Goal: Task Accomplishment & Management: Manage account settings

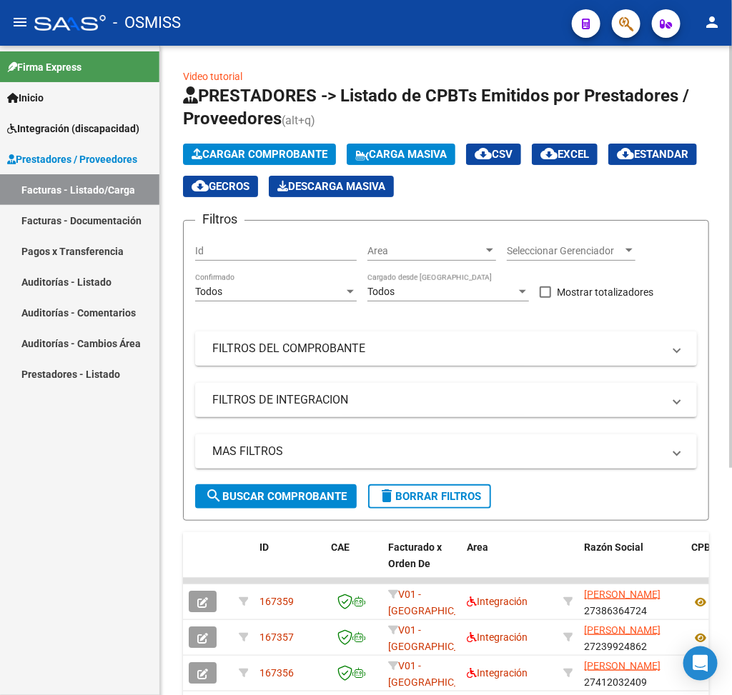
click at [388, 357] on mat-panel-title "FILTROS DEL COMPROBANTE" at bounding box center [437, 349] width 450 height 16
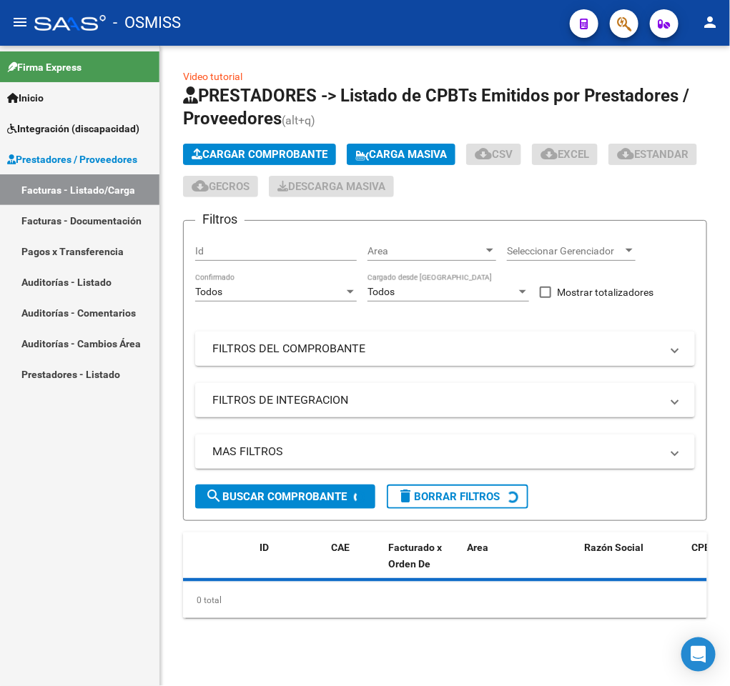
click at [379, 352] on mat-panel-title "FILTROS DEL COMPROBANTE" at bounding box center [436, 349] width 448 height 16
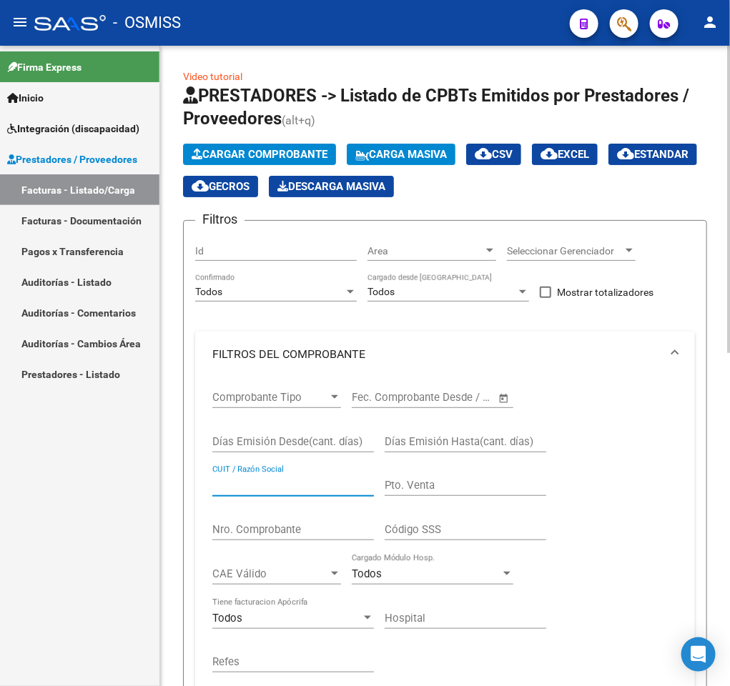
click at [297, 492] on input "CUIT / Razón Social" at bounding box center [293, 485] width 162 height 13
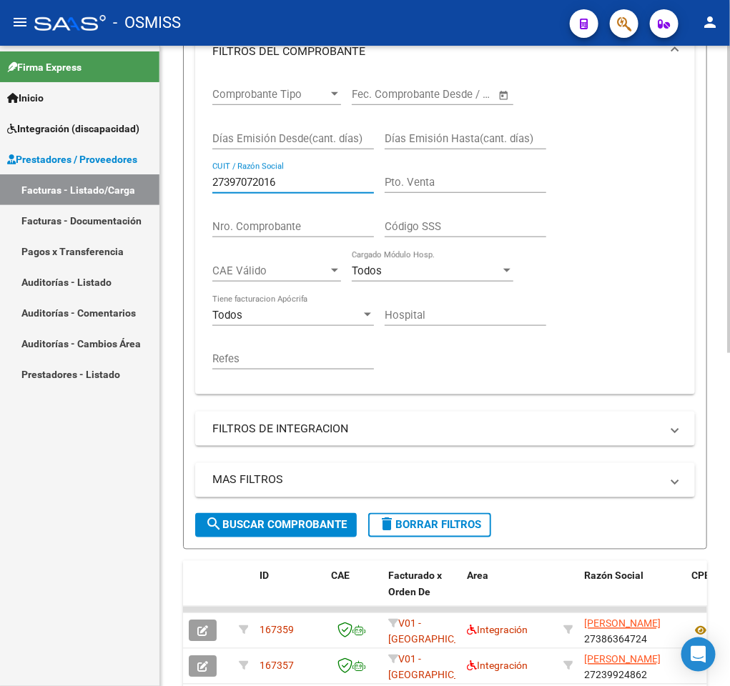
click at [714, 464] on div "Video tutorial PRESTADORES -> Listado de CPBTs Emitidos por Prestadores / Prove…" at bounding box center [446, 400] width 573 height 1314
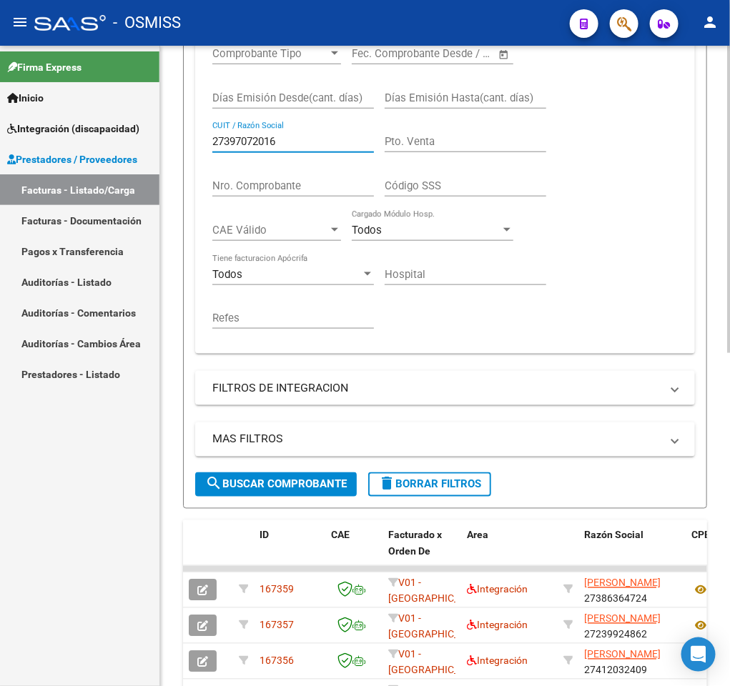
type input "27397072016"
click at [328, 490] on span "search Buscar Comprobante" at bounding box center [276, 484] width 142 height 13
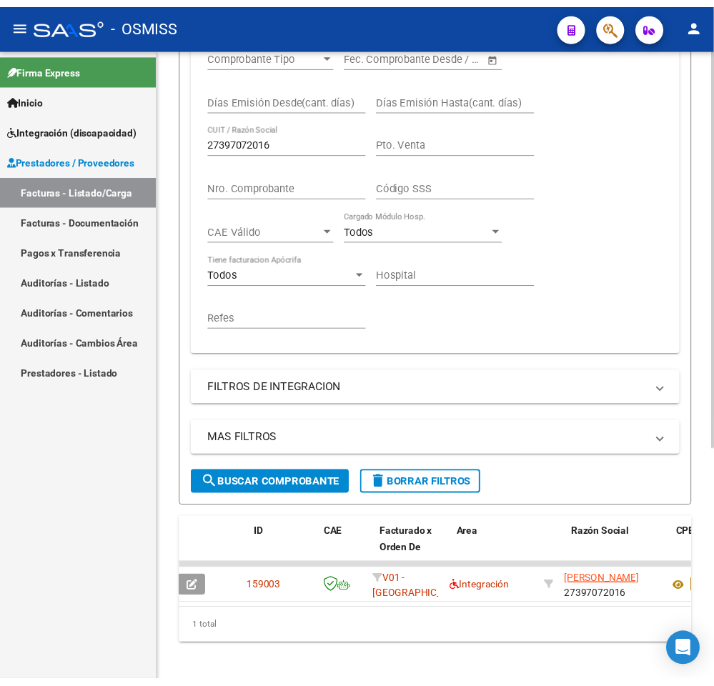
scroll to position [0, 0]
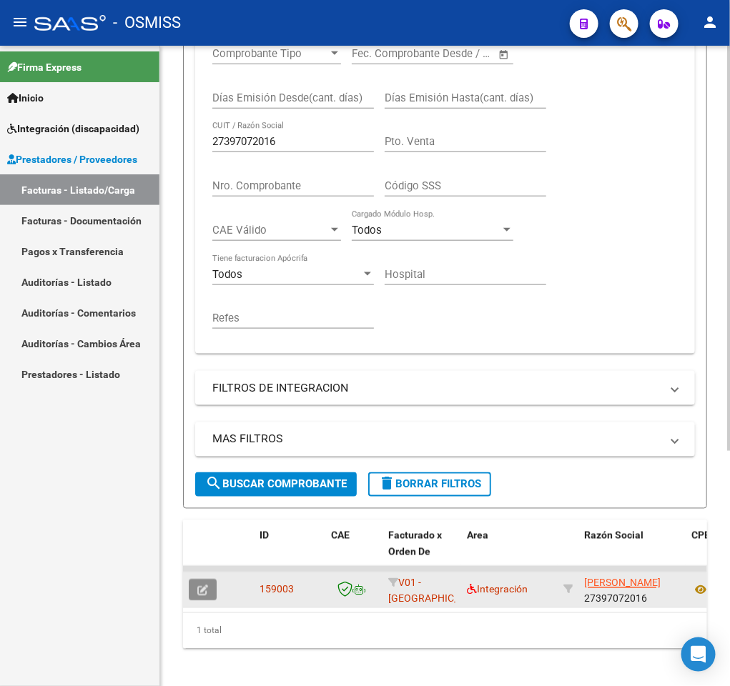
click at [214, 594] on button "button" at bounding box center [203, 590] width 28 height 21
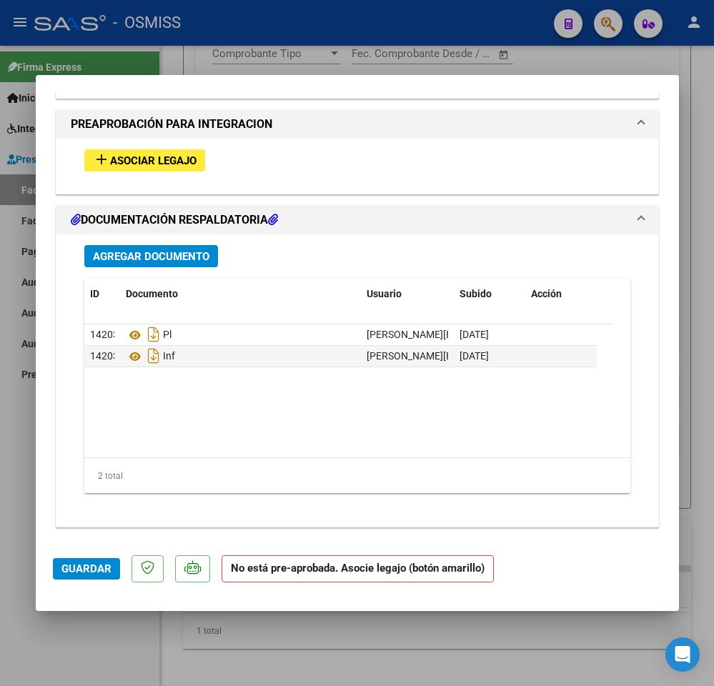
scroll to position [1474, 0]
click at [211, 257] on button "Agregar Documento" at bounding box center [151, 256] width 134 height 22
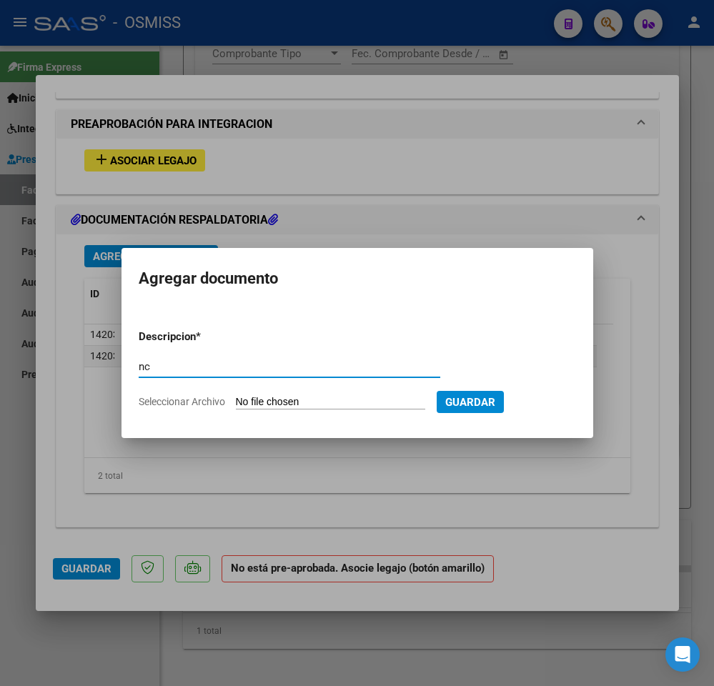
type input "nc"
click at [275, 397] on input "Seleccionar Archivo" at bounding box center [330, 403] width 189 height 14
type input "C:\fakepath\NOTA DE CREDITO FC 997.pdf"
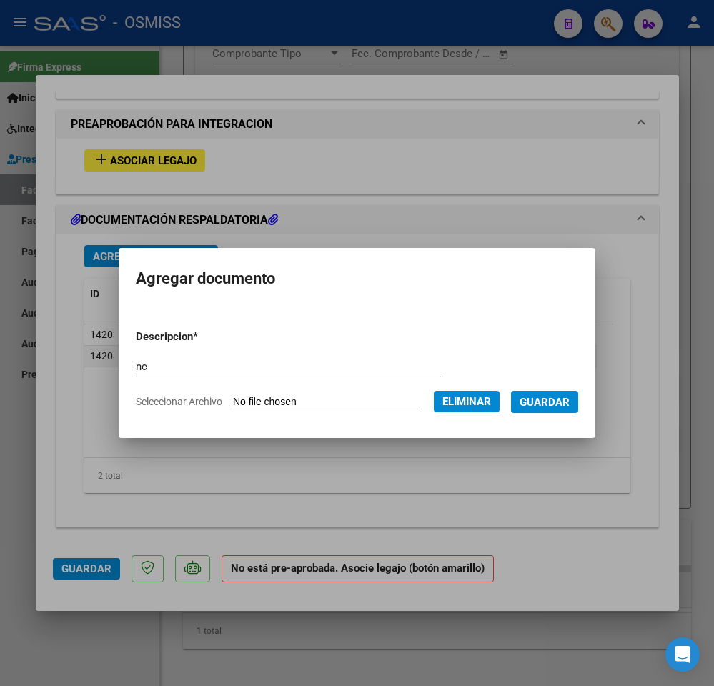
click at [538, 401] on span "Guardar" at bounding box center [545, 402] width 50 height 13
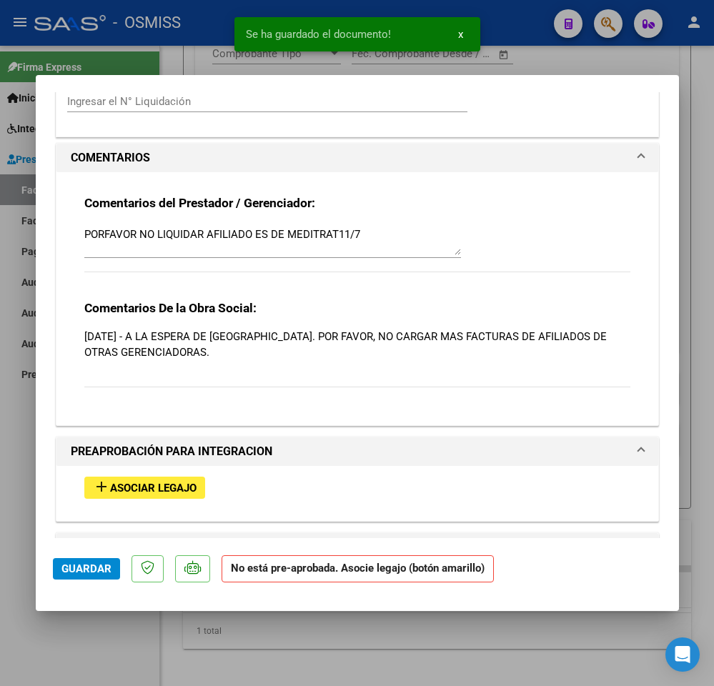
scroll to position [1115, 0]
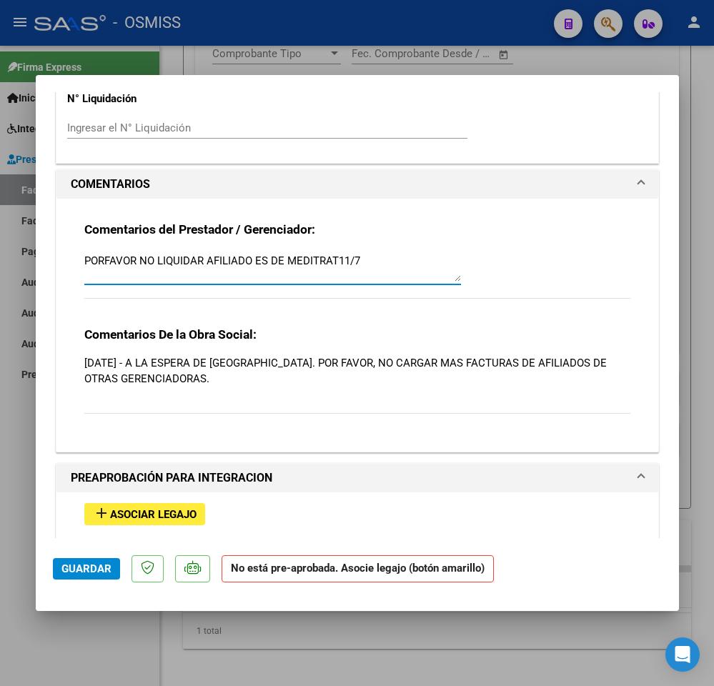
click at [412, 270] on textarea "PORFAVOR NO LIQUIDAR AFILIADO ES DE MEDITRAT11/7" at bounding box center [272, 267] width 377 height 29
type textarea "PORFAVOR NO LIQUIDAR AFILIADO ES DE MEDITRAT11/7 - // SE ADJUNTO NC"
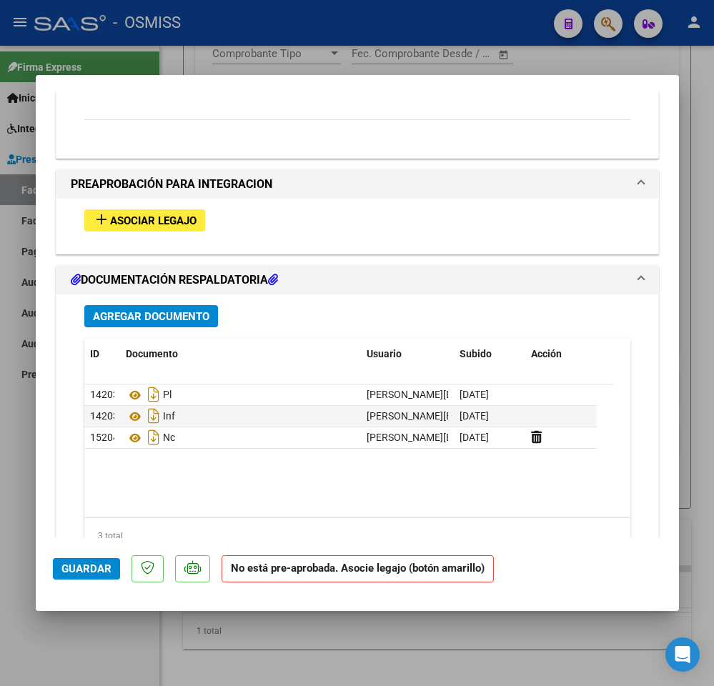
scroll to position [1474, 0]
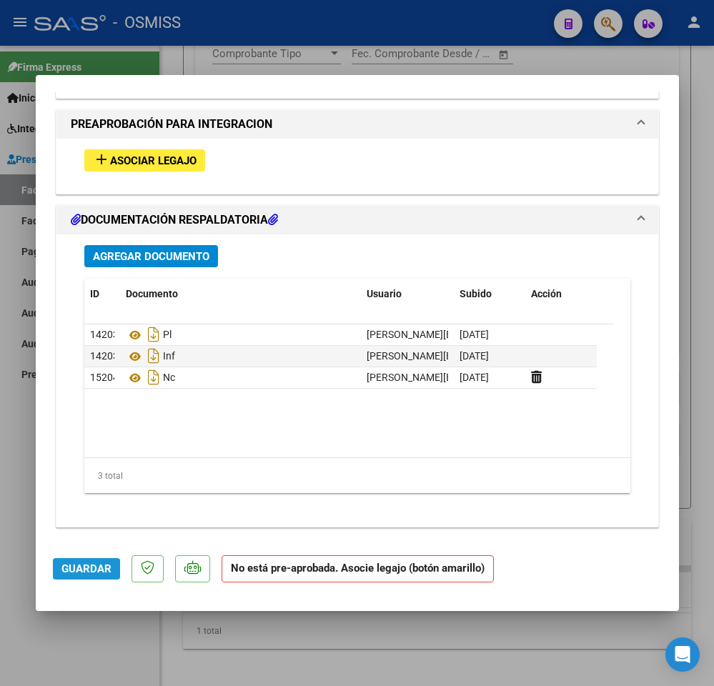
click at [104, 562] on span "Guardar" at bounding box center [86, 568] width 50 height 13
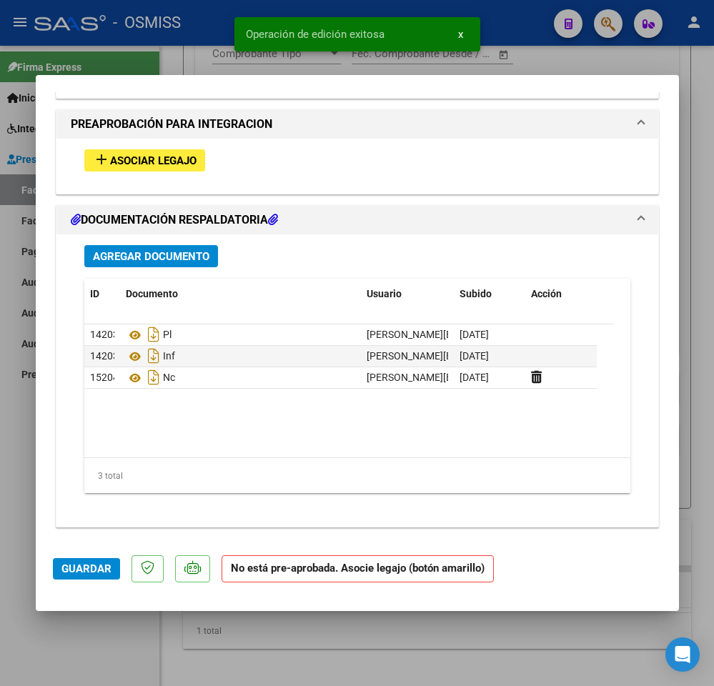
click at [104, 641] on div at bounding box center [357, 343] width 714 height 686
type input "$ 0,00"
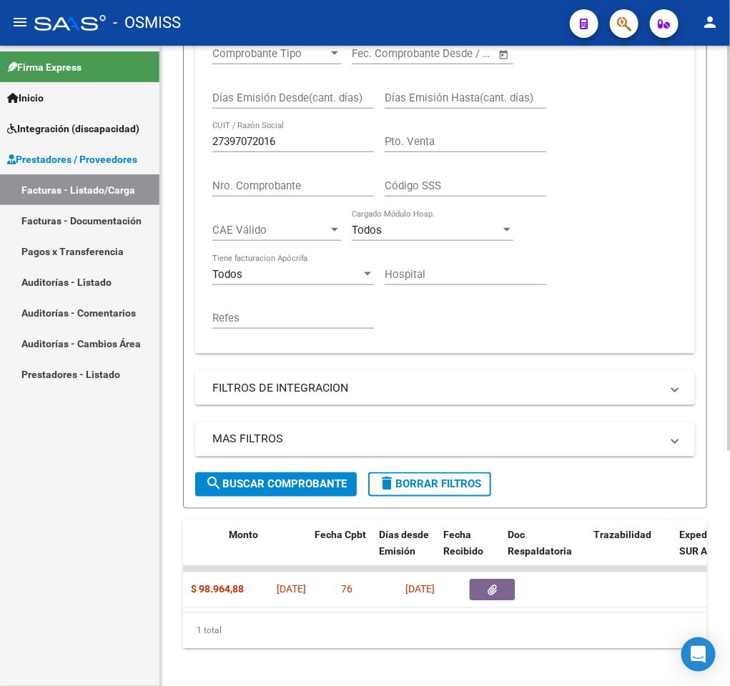
scroll to position [0, 704]
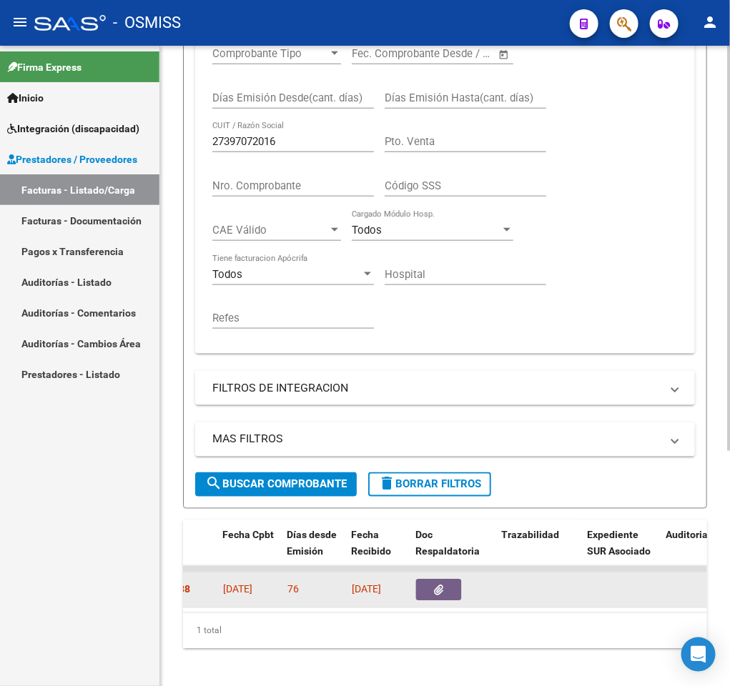
click at [435, 586] on span "button" at bounding box center [439, 590] width 9 height 13
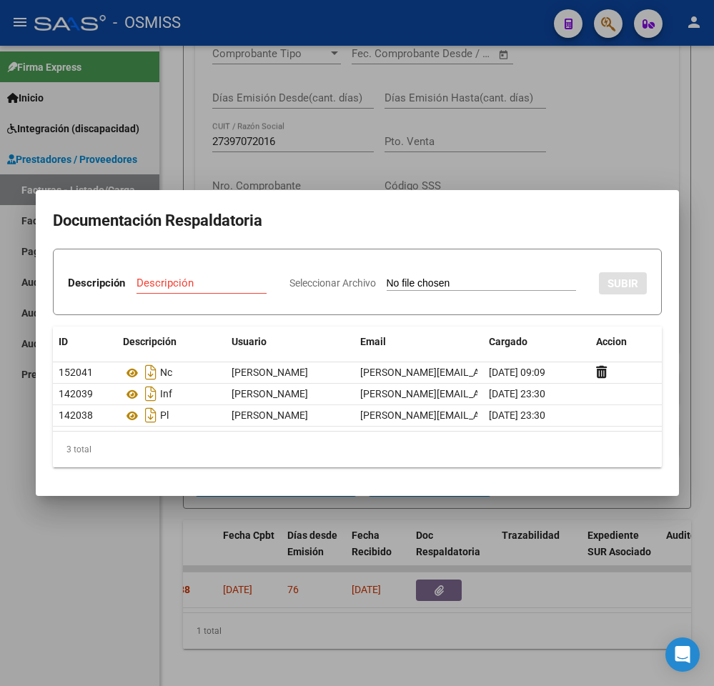
click at [362, 625] on div at bounding box center [357, 343] width 714 height 686
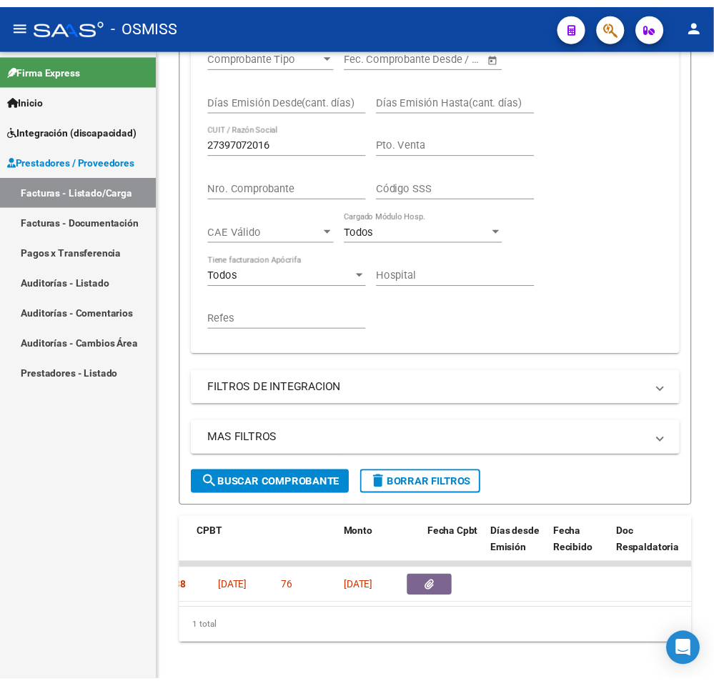
scroll to position [0, 0]
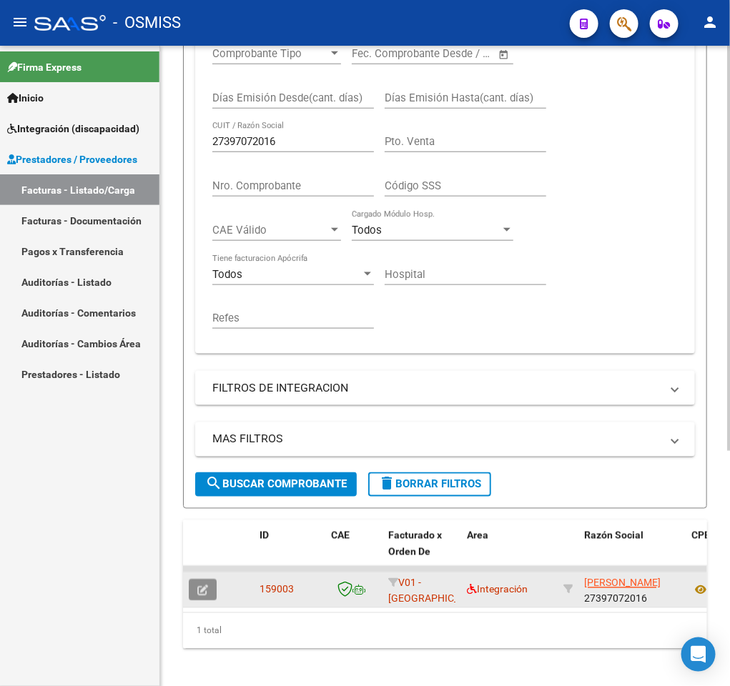
click at [200, 594] on icon "button" at bounding box center [202, 590] width 11 height 11
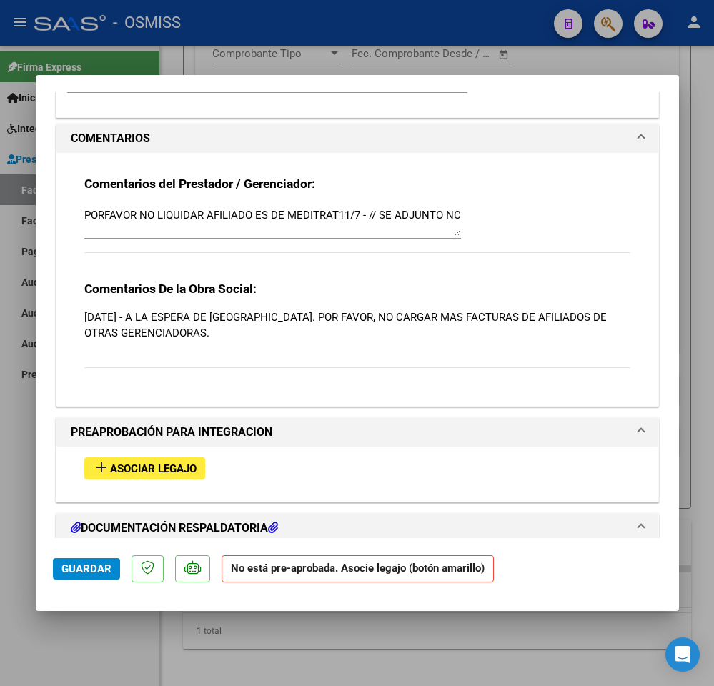
scroll to position [1196, 0]
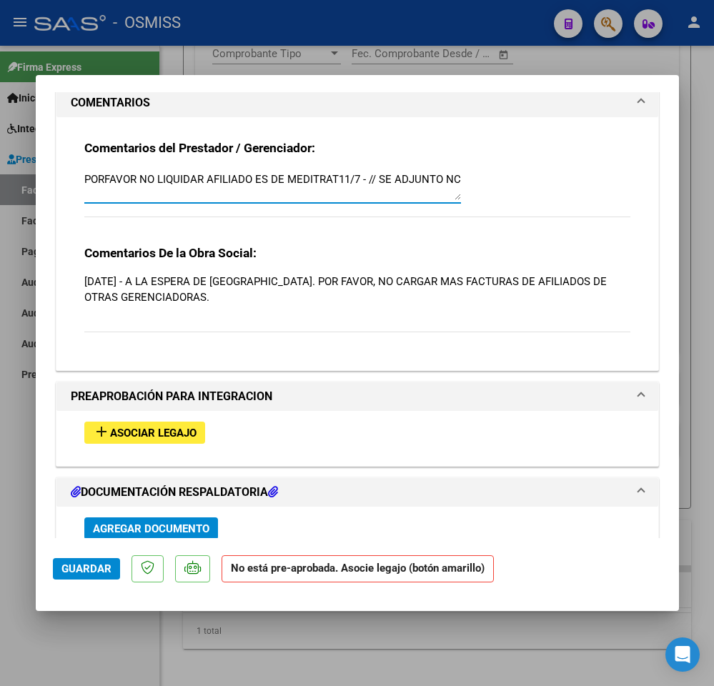
click at [345, 192] on textarea "PORFAVOR NO LIQUIDAR AFILIADO ES DE MEDITRAT11/7 - // SE ADJUNTO NC" at bounding box center [272, 186] width 377 height 29
type textarea "PORFAVOR NO LIQUIDAR AFILIADO ES DE MEDITRAT11/7 - // SE ADJUNTO NC CORRESPONDI…"
click at [91, 569] on span "Guardar" at bounding box center [86, 568] width 50 height 13
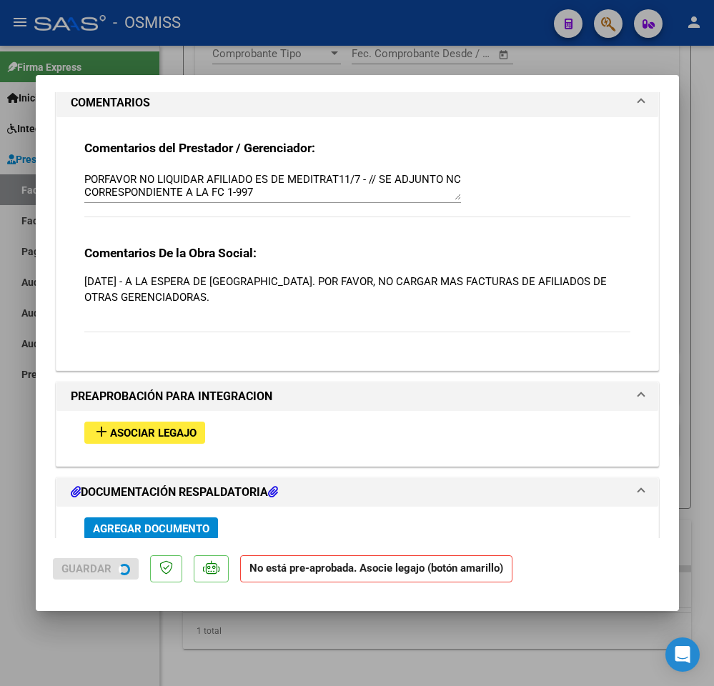
click at [91, 569] on span "Guardar" at bounding box center [86, 568] width 50 height 13
click at [139, 644] on div at bounding box center [357, 343] width 714 height 686
type input "$ 0,00"
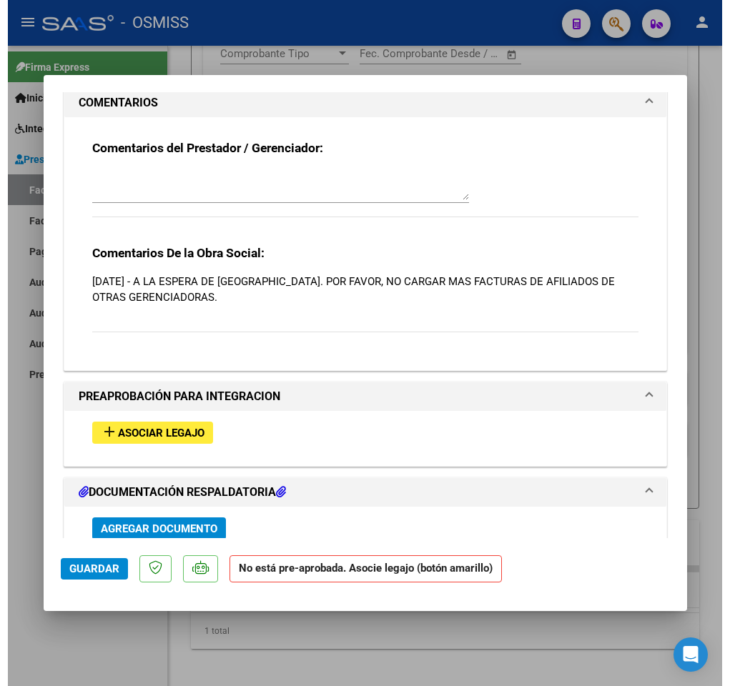
scroll to position [1411, 0]
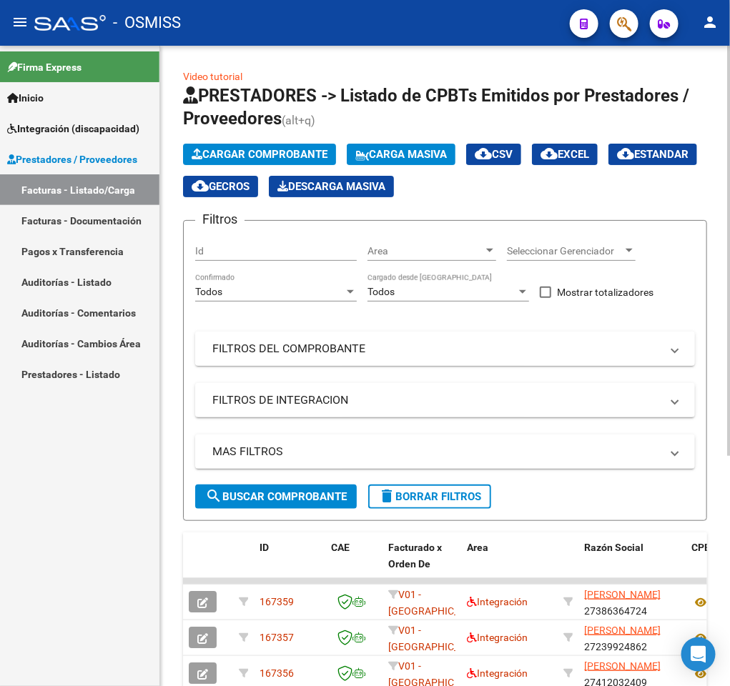
click at [557, 349] on mat-panel-title "FILTROS DEL COMPROBANTE" at bounding box center [436, 349] width 448 height 16
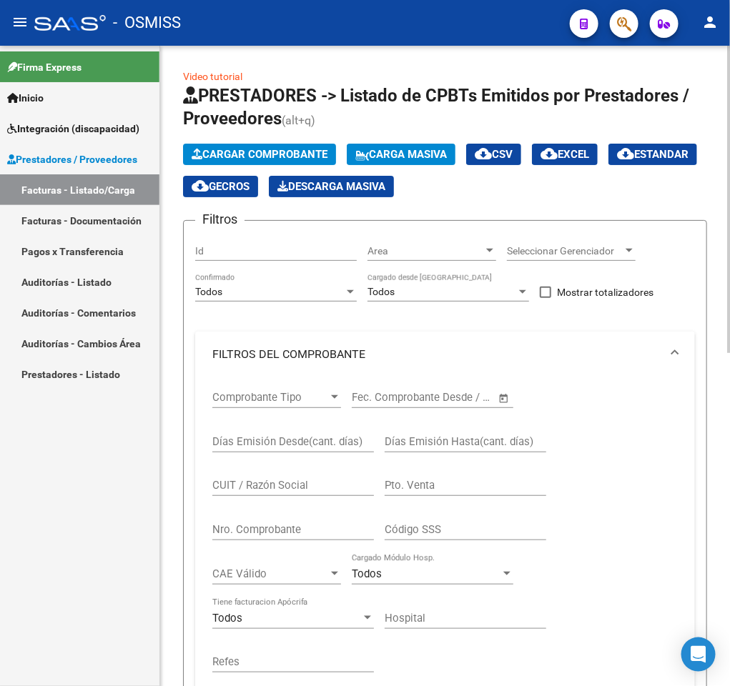
click at [327, 487] on input "CUIT / Razón Social" at bounding box center [293, 485] width 162 height 13
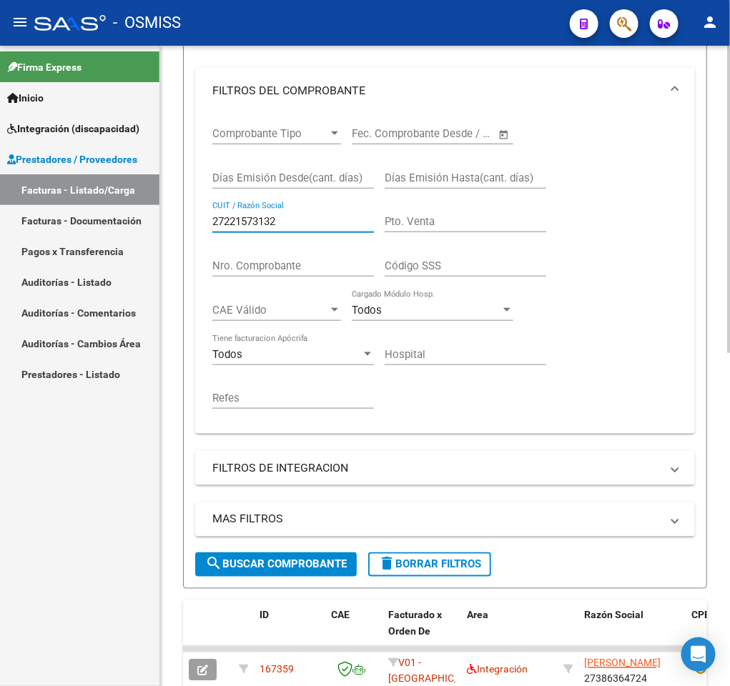
click at [720, 511] on div "Video tutorial PRESTADORES -> Listado de CPBTs Emitidos por Prestadores / Prove…" at bounding box center [446, 439] width 573 height 1314
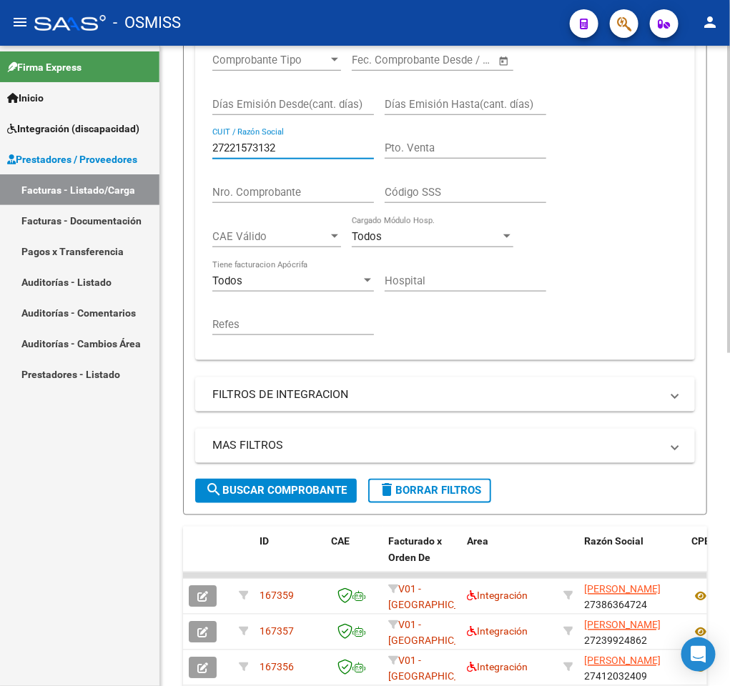
type input "27221573132"
click at [329, 502] on button "search Buscar Comprobante" at bounding box center [276, 491] width 162 height 24
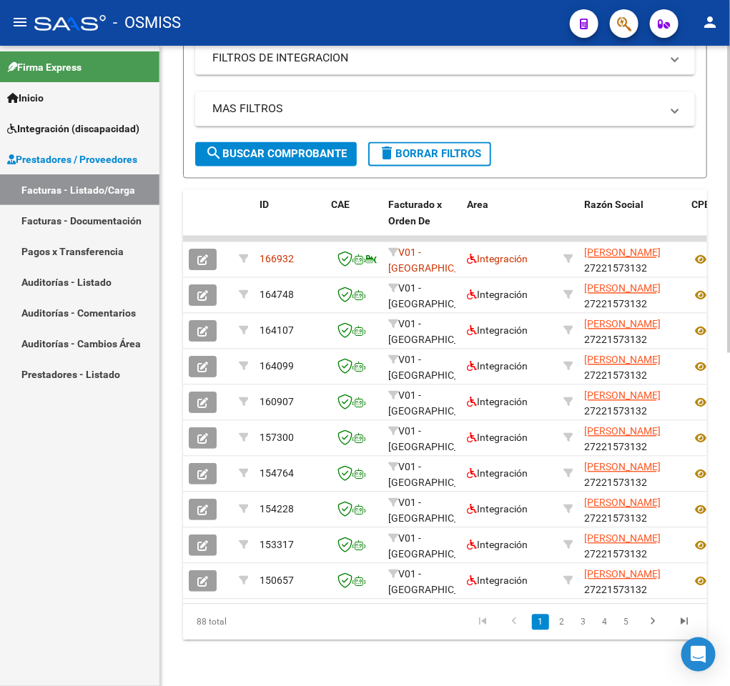
click at [719, 567] on div "Video tutorial PRESTADORES -> Listado de CPBTs Emitidos por Prestadores / Prove…" at bounding box center [446, 29] width 573 height 1314
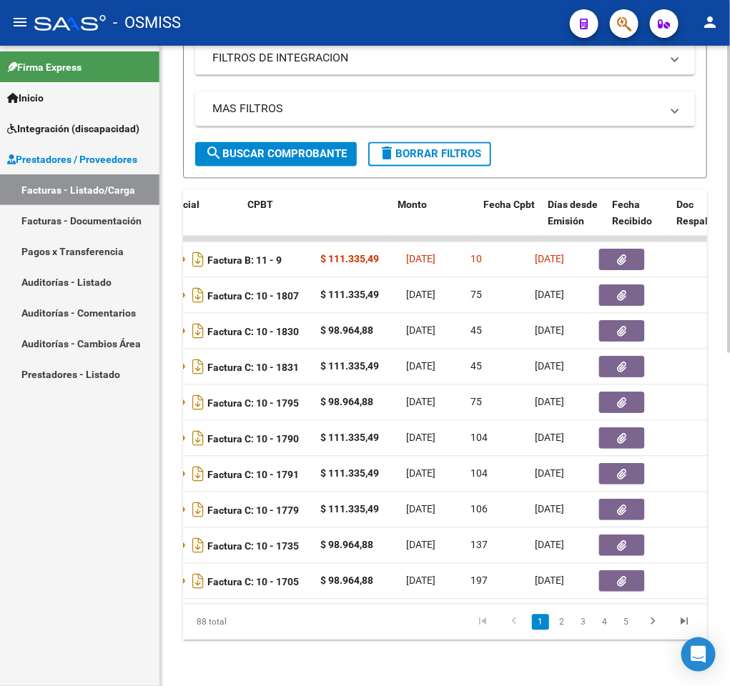
scroll to position [0, 444]
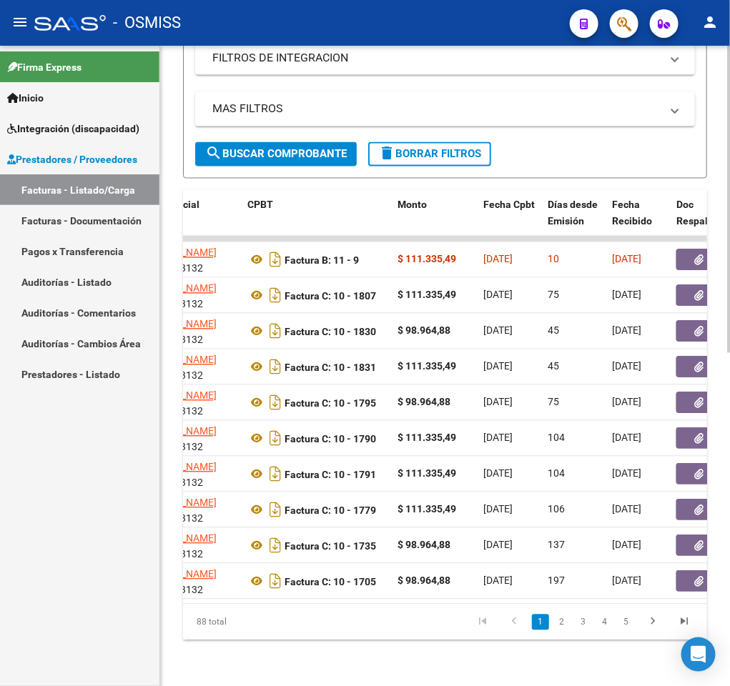
click at [721, 116] on div "Video tutorial PRESTADORES -> Listado de CPBTs Emitidos por Prestadores / Prove…" at bounding box center [445, 29] width 570 height 1314
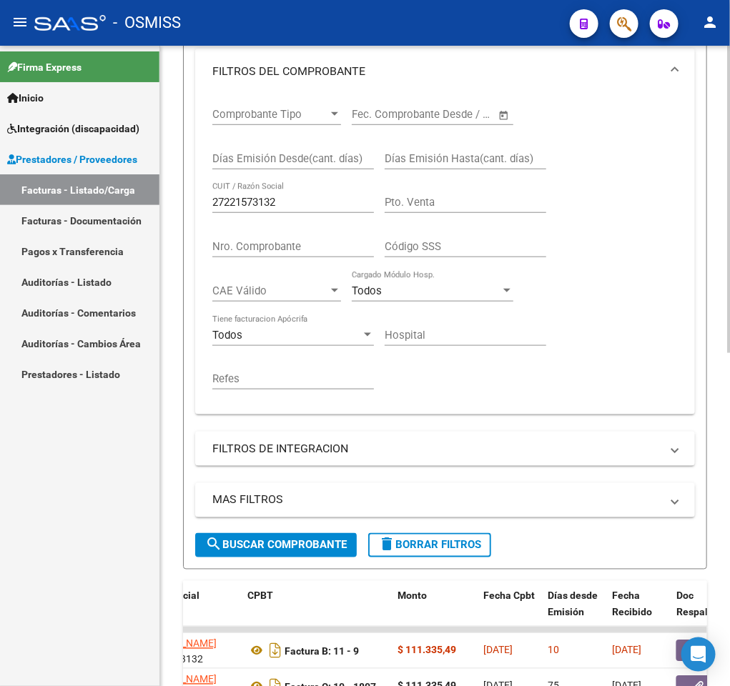
scroll to position [285, 0]
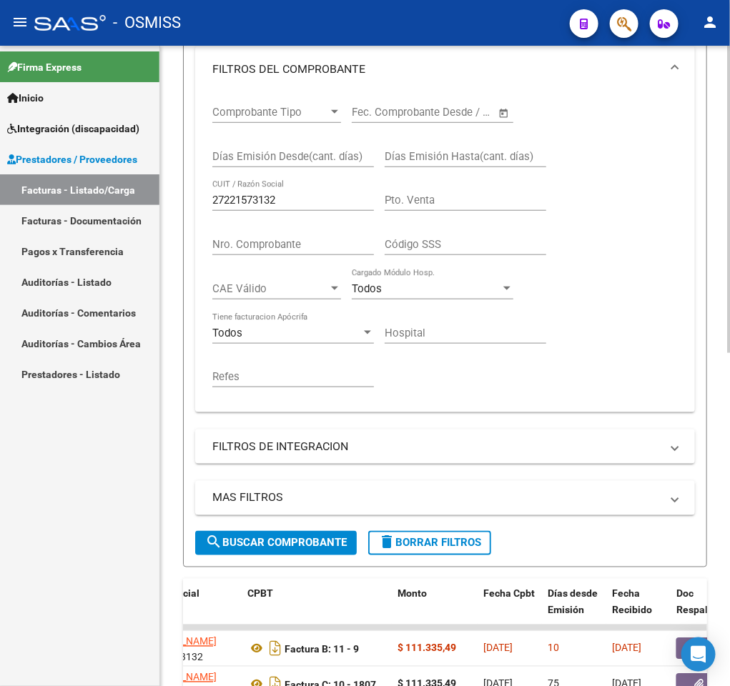
click at [717, 196] on div "Video tutorial PRESTADORES -> Listado de CPBTs Emitidos por Prestadores / Prove…" at bounding box center [446, 418] width 573 height 1314
click at [251, 249] on input "Nro. Comprobante" at bounding box center [293, 244] width 162 height 13
type input "1795"
click at [257, 550] on span "search Buscar Comprobante" at bounding box center [276, 543] width 142 height 13
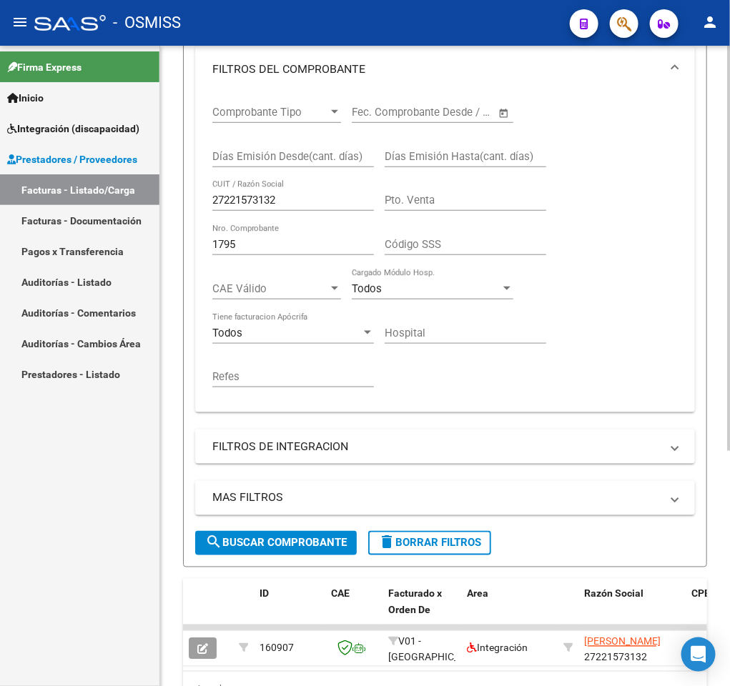
scroll to position [0, 84]
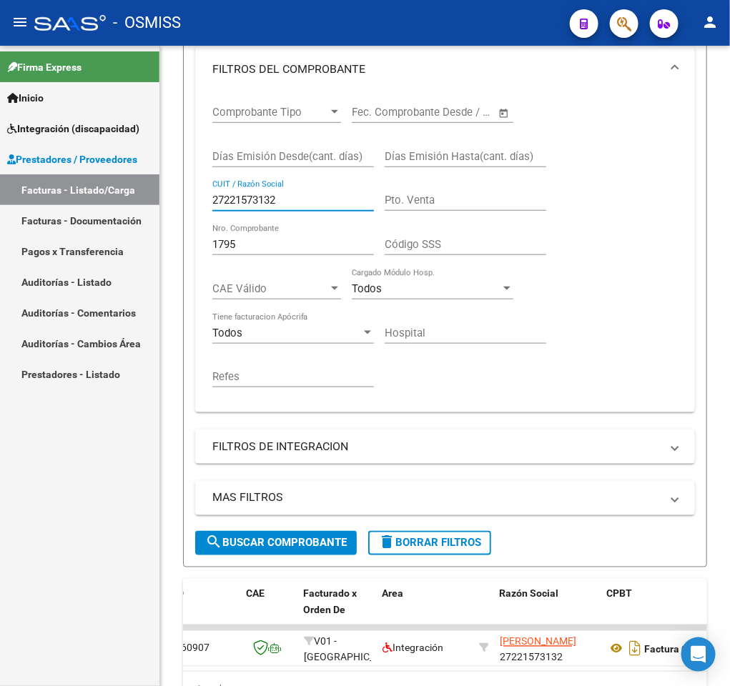
drag, startPoint x: 339, startPoint y: 204, endPoint x: 106, endPoint y: 198, distance: 233.1
click at [106, 198] on mat-sidenav-container "Firma Express Inicio Instructivos Contacto OS Integración (discapacidad) Legajo…" at bounding box center [365, 366] width 730 height 640
type input "27351712738"
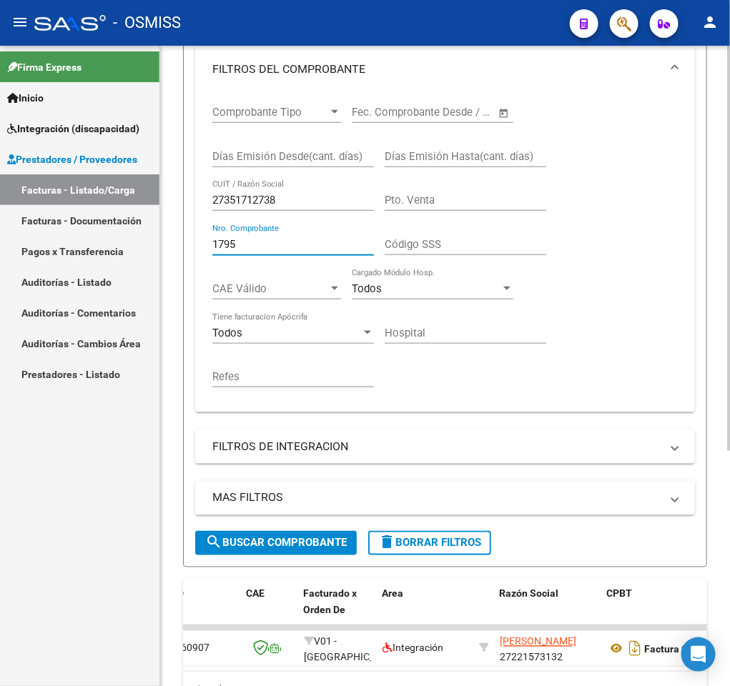
drag, startPoint x: 275, startPoint y: 241, endPoint x: 162, endPoint y: 251, distance: 114.1
click at [162, 251] on div "Video tutorial PRESTADORES -> Listado de CPBTs Emitidos por Prestadores / Prove…" at bounding box center [445, 257] width 570 height 993
type input "54"
click at [239, 541] on span "search Buscar Comprobante" at bounding box center [276, 543] width 142 height 13
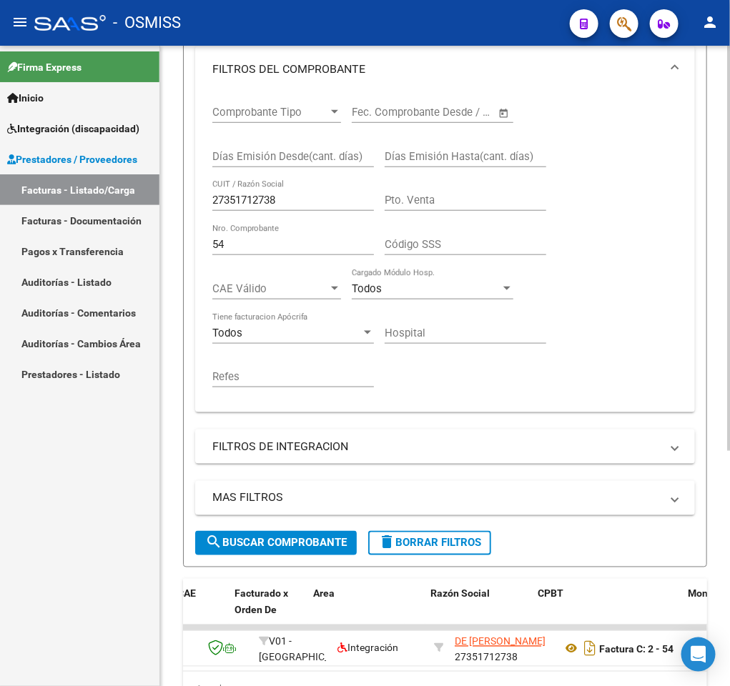
scroll to position [0, 153]
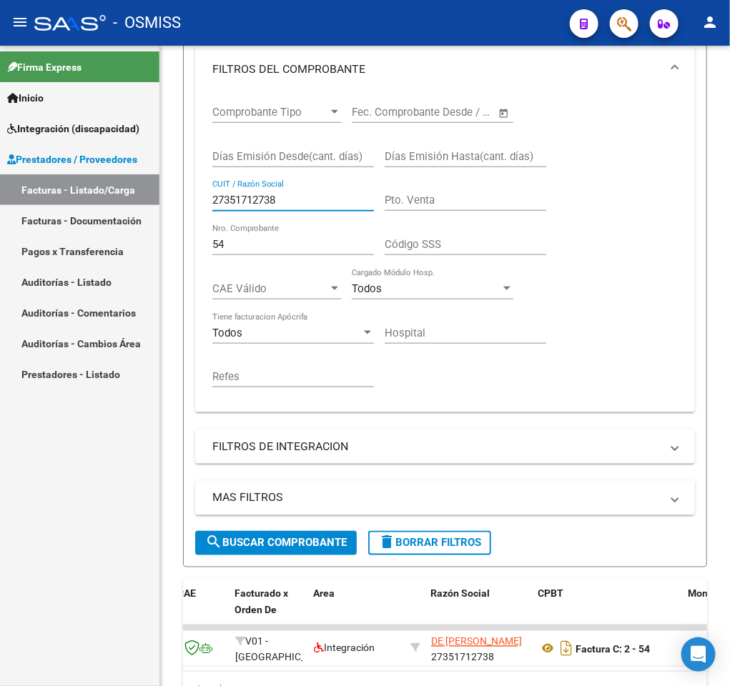
drag, startPoint x: 313, startPoint y: 195, endPoint x: 110, endPoint y: 200, distance: 203.0
click at [110, 200] on mat-sidenav-container "Firma Express Inicio Instructivos Contacto OS Integración (discapacidad) Legajo…" at bounding box center [365, 366] width 730 height 640
click at [257, 245] on div "54 Nro. Comprobante" at bounding box center [293, 239] width 162 height 31
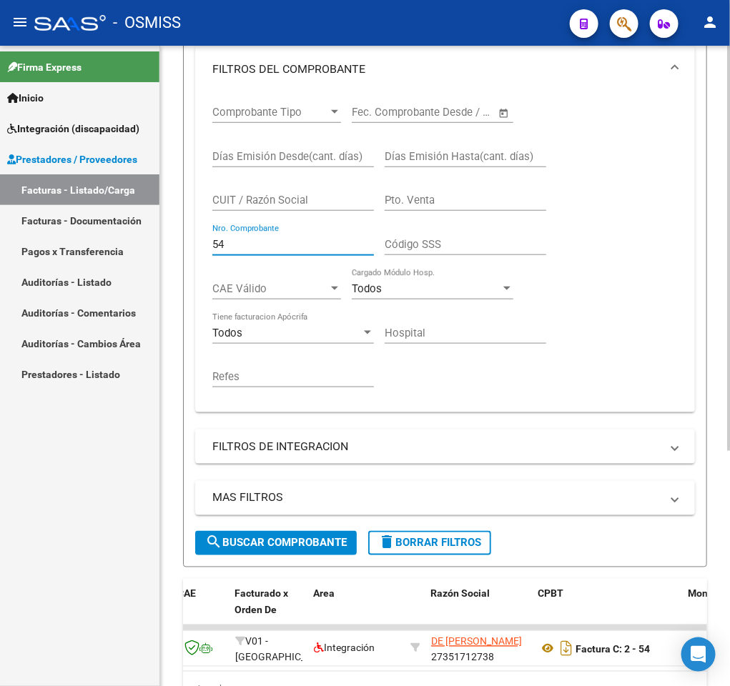
drag, startPoint x: 257, startPoint y: 245, endPoint x: 164, endPoint y: 247, distance: 93.6
click at [164, 247] on div "Video tutorial PRESTADORES -> Listado de CPBTs Emitidos por Prestadores / Prove…" at bounding box center [445, 257] width 570 height 993
click at [322, 238] on div "Nro. Comprobante" at bounding box center [293, 239] width 162 height 31
click at [337, 199] on input "CUIT / Razón Social" at bounding box center [293, 200] width 162 height 13
paste input "27235676090"
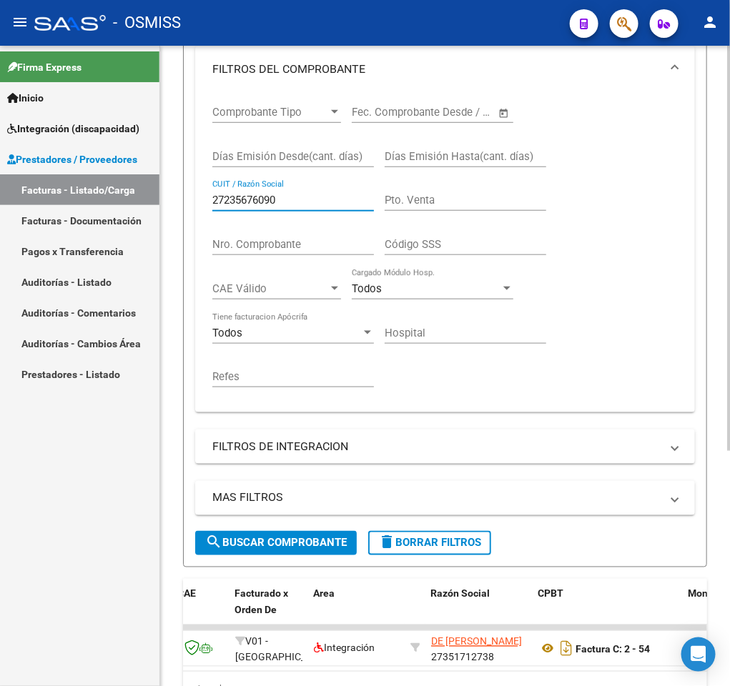
type input "27235676090"
click at [433, 241] on input "Código SSS" at bounding box center [465, 244] width 162 height 13
click at [320, 242] on input "Nro. Comprobante" at bounding box center [293, 244] width 162 height 13
type input "19025"
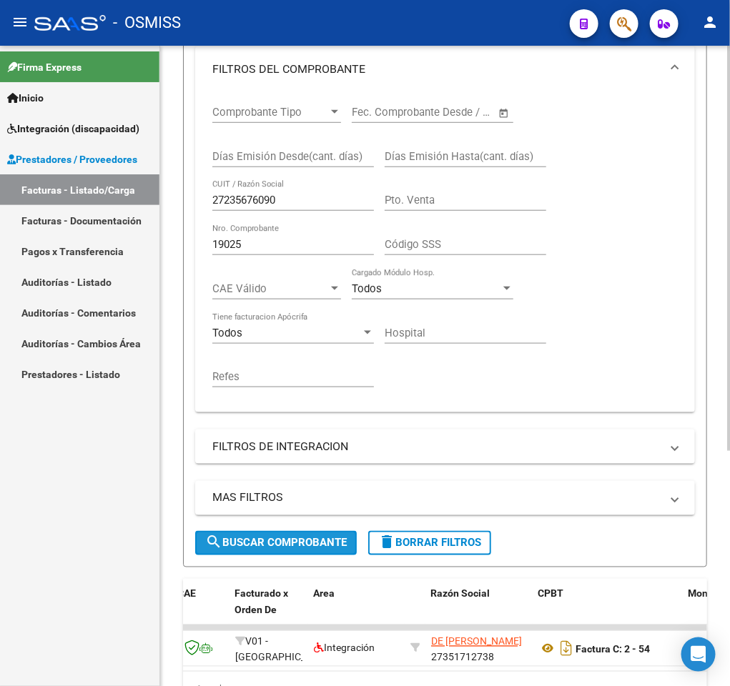
click at [258, 538] on span "search Buscar Comprobante" at bounding box center [276, 543] width 142 height 13
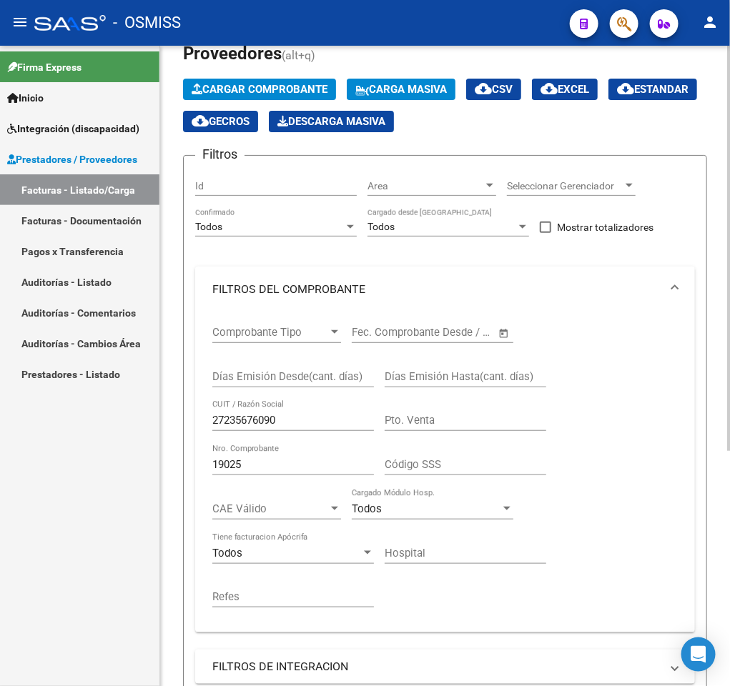
scroll to position [285, 0]
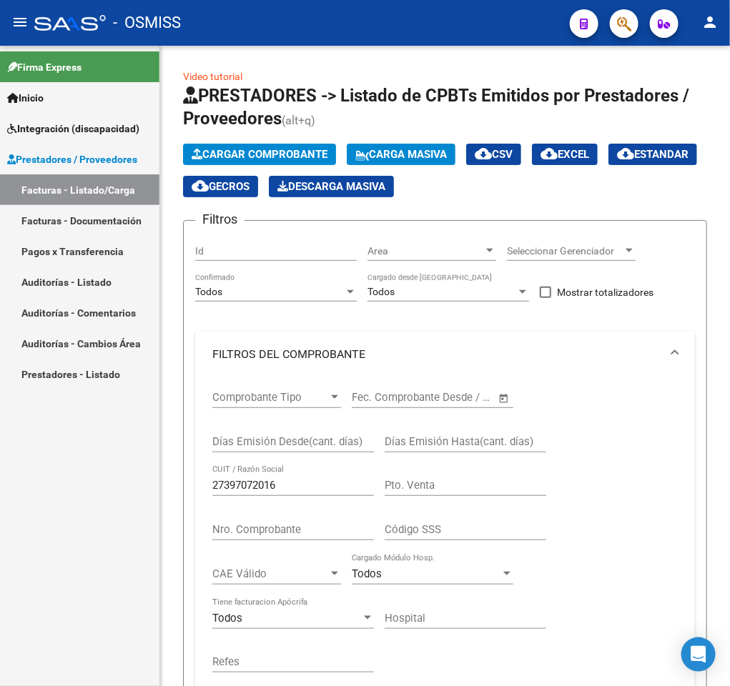
scroll to position [344, 0]
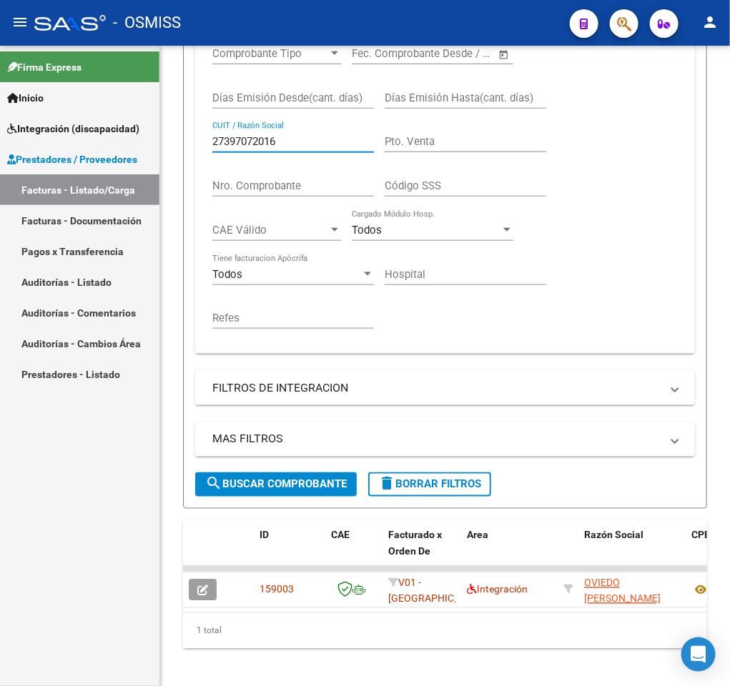
drag, startPoint x: 0, startPoint y: 0, endPoint x: 93, endPoint y: 126, distance: 156.9
click at [93, 126] on mat-sidenav-container "Firma Express Inicio Instructivos Contacto OS Integración (discapacidad) Legajo…" at bounding box center [365, 366] width 730 height 640
type input "V"
paste input "27322170217"
type input "27322170217"
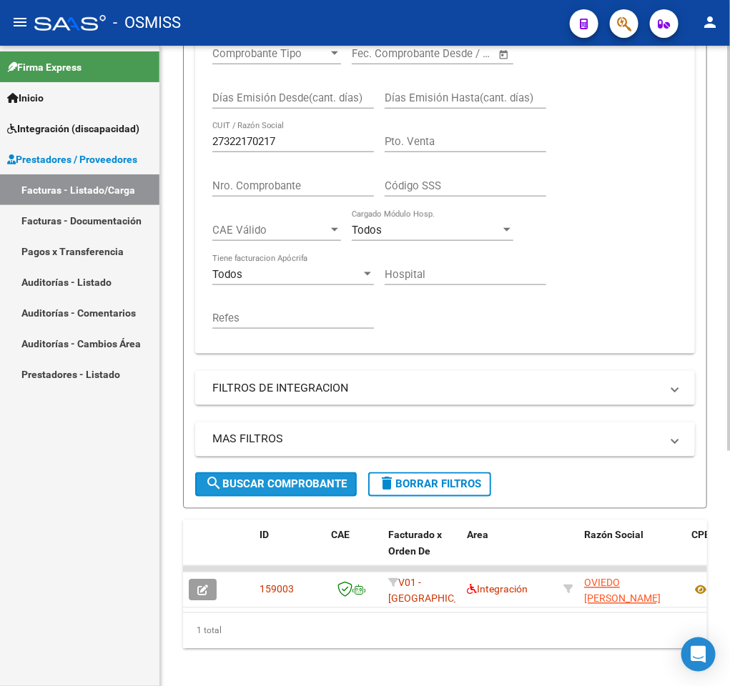
click at [259, 485] on span "search Buscar Comprobante" at bounding box center [276, 484] width 142 height 13
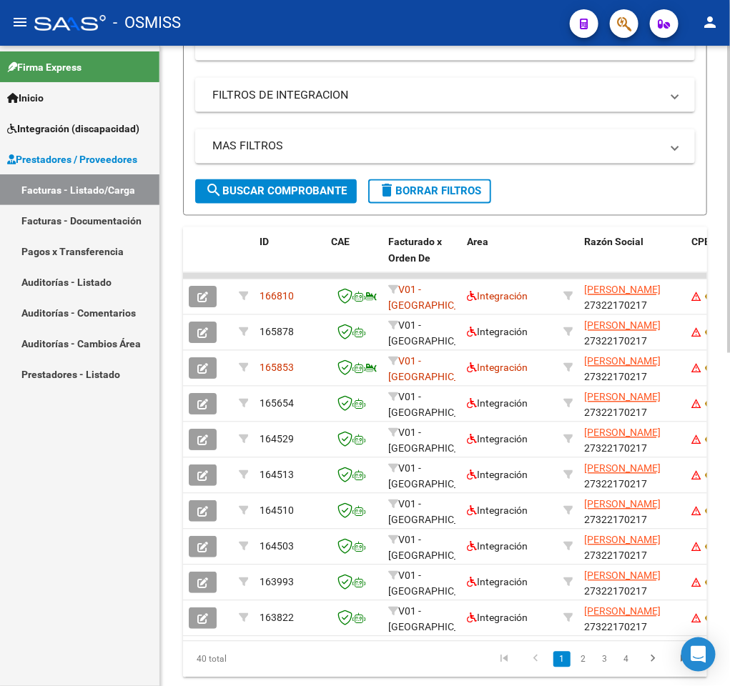
scroll to position [652, 0]
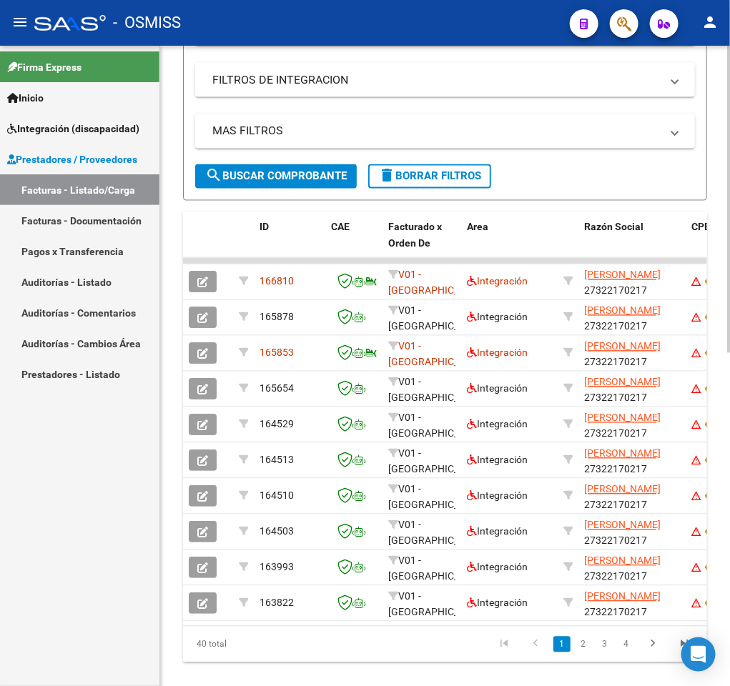
click at [723, 410] on div "Video tutorial PRESTADORES -> Listado de CPBTs Emitidos por Prestadores / Prove…" at bounding box center [446, 51] width 573 height 1314
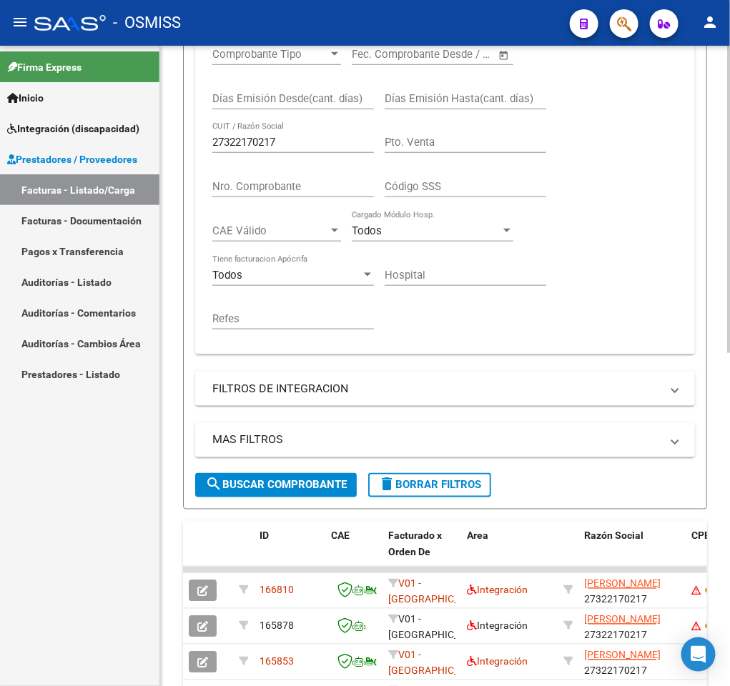
scroll to position [339, 0]
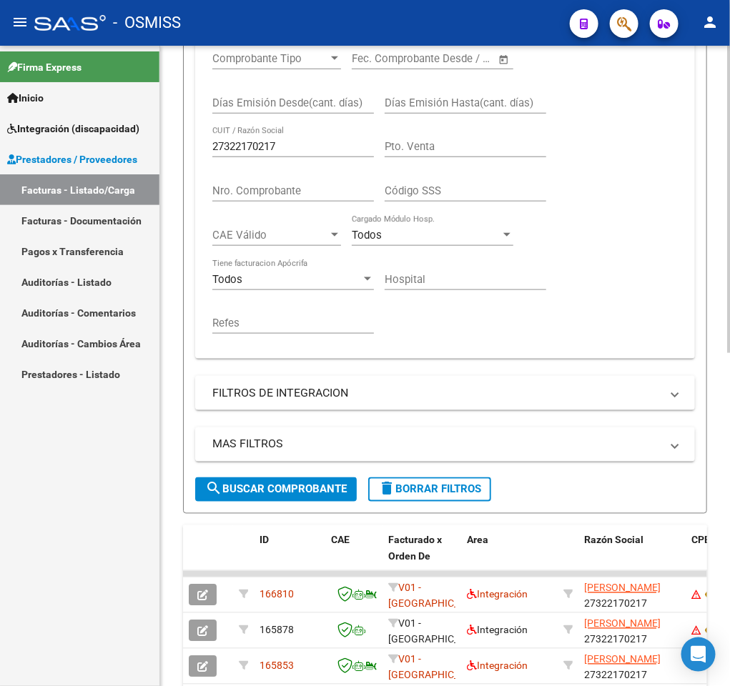
click at [710, 222] on div "Video tutorial PRESTADORES -> Listado de CPBTs Emitidos por Prestadores / Prove…" at bounding box center [446, 364] width 573 height 1314
click at [474, 147] on input "Pto. Venta" at bounding box center [465, 146] width 162 height 13
click at [299, 184] on div "Nro. Comprobante" at bounding box center [293, 186] width 162 height 31
type input "335"
click at [286, 496] on span "search Buscar Comprobante" at bounding box center [276, 489] width 142 height 13
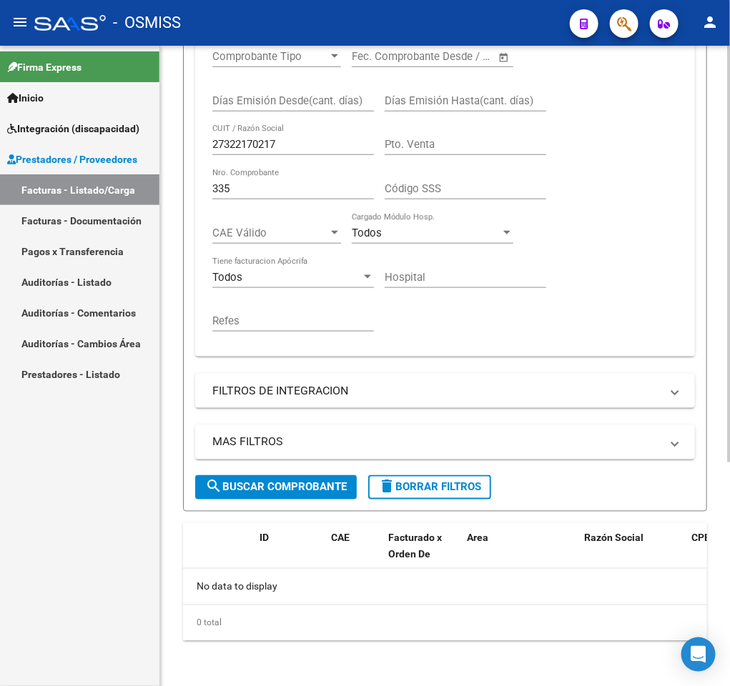
click at [721, 302] on div "Video tutorial PRESTADORES -> Listado de CPBTs Emitidos por Prestadores / Prove…" at bounding box center [446, 196] width 573 height 982
drag, startPoint x: 302, startPoint y: 139, endPoint x: 164, endPoint y: 136, distance: 138.7
click at [164, 136] on div "Video tutorial PRESTADORES -> Listado de CPBTs Emitidos por Prestadores / Prove…" at bounding box center [445, 195] width 570 height 982
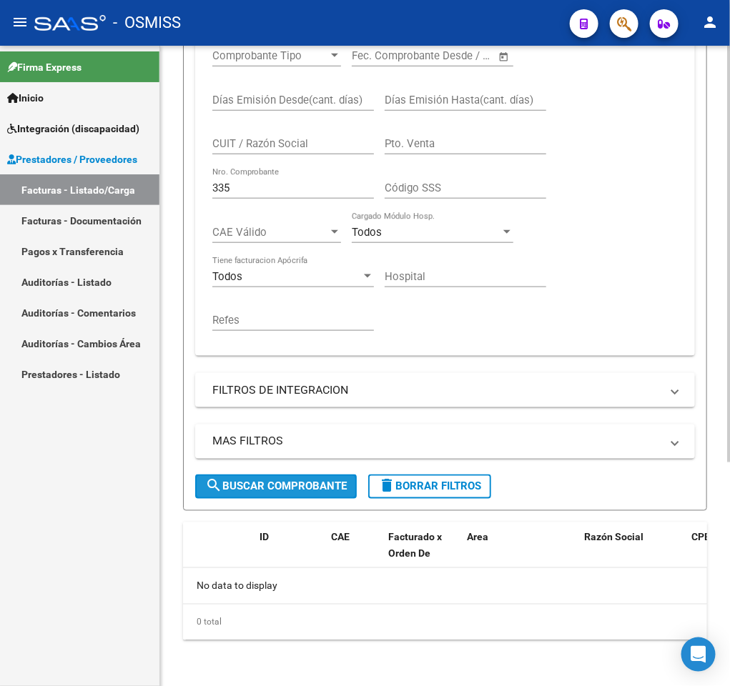
click at [298, 487] on span "search Buscar Comprobante" at bounding box center [276, 486] width 142 height 13
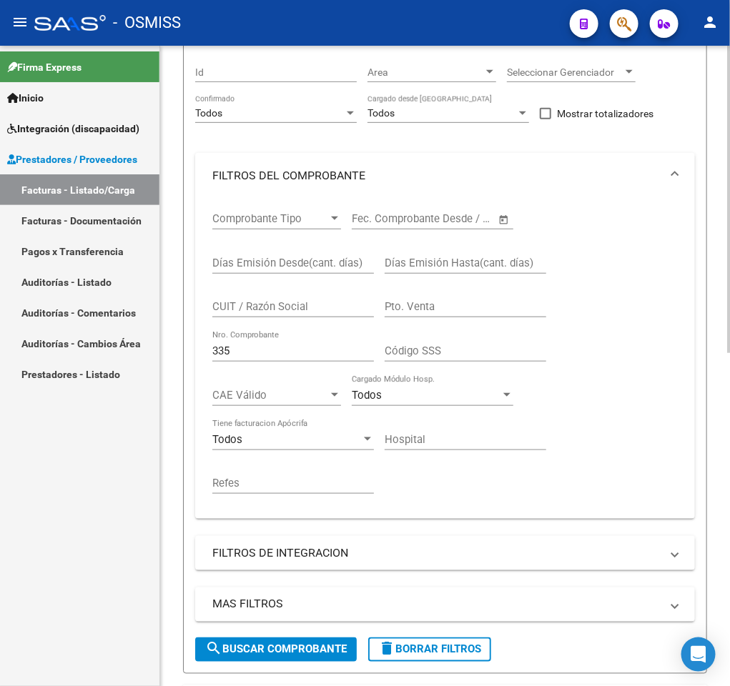
scroll to position [174, 0]
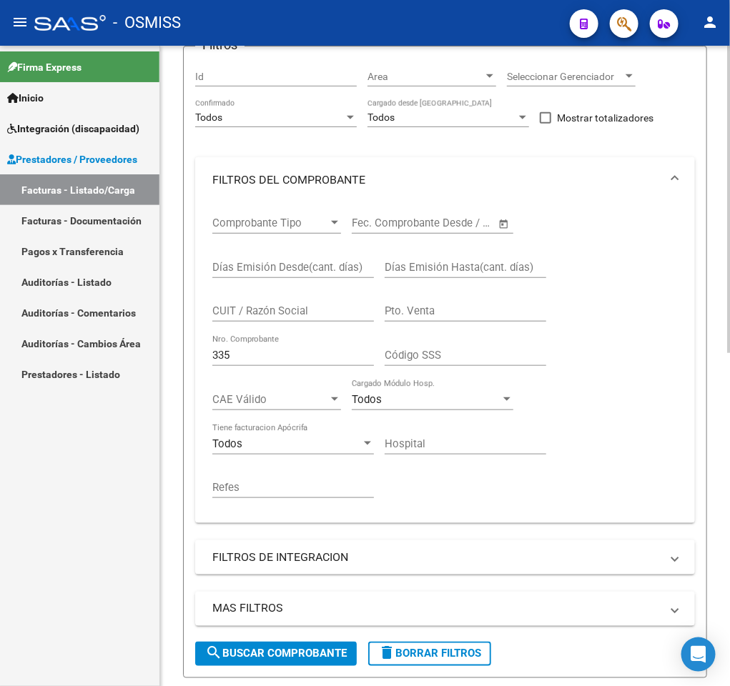
click at [719, 427] on div "Video tutorial PRESTADORES -> Listado de CPBTs Emitidos por Prestadores / Prove…" at bounding box center [446, 528] width 573 height 1314
drag, startPoint x: 264, startPoint y: 364, endPoint x: 251, endPoint y: 357, distance: 15.1
click at [251, 357] on div "335 Nro. Comprobante" at bounding box center [293, 350] width 162 height 31
drag, startPoint x: 251, startPoint y: 357, endPoint x: 105, endPoint y: 316, distance: 151.4
click at [105, 316] on mat-sidenav-container "Firma Express Inicio Instructivos Contacto OS Integración (discapacidad) Legajo…" at bounding box center [365, 366] width 730 height 640
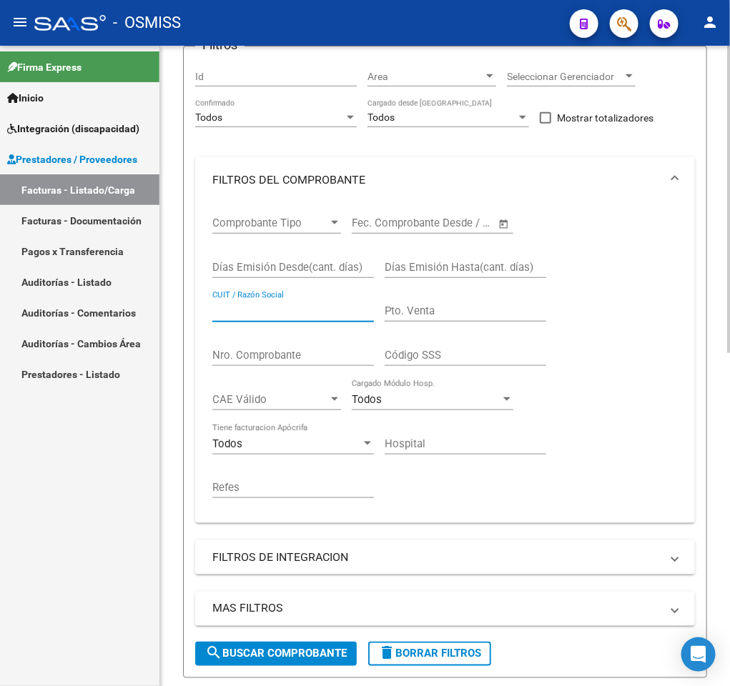
click at [240, 309] on input "CUIT / Razón Social" at bounding box center [293, 310] width 162 height 13
paste input "27303149444"
type input "27303149444"
click at [287, 659] on span "search Buscar Comprobante" at bounding box center [276, 653] width 142 height 13
click at [725, 388] on div "Video tutorial PRESTADORES -> Listado de CPBTs Emitidos por Prestadores / Prove…" at bounding box center [445, 528] width 570 height 1314
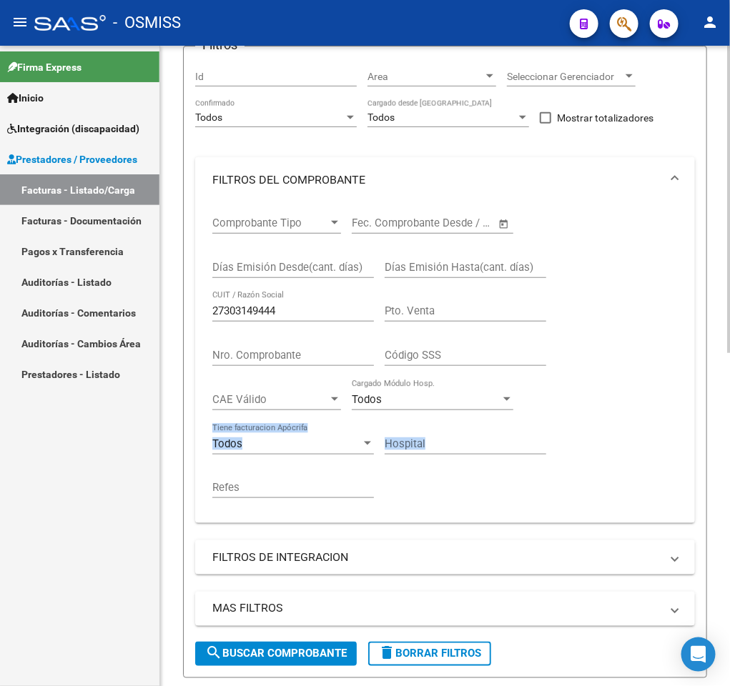
drag, startPoint x: 725, startPoint y: 388, endPoint x: 721, endPoint y: 459, distance: 70.8
click at [721, 459] on div "Video tutorial PRESTADORES -> Listado de CPBTs Emitidos por Prestadores / Prove…" at bounding box center [445, 528] width 570 height 1314
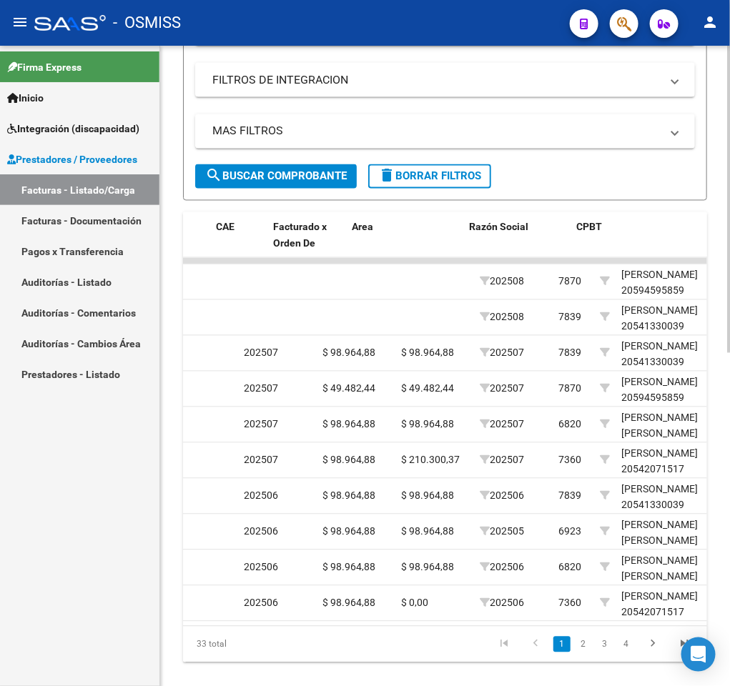
scroll to position [0, 0]
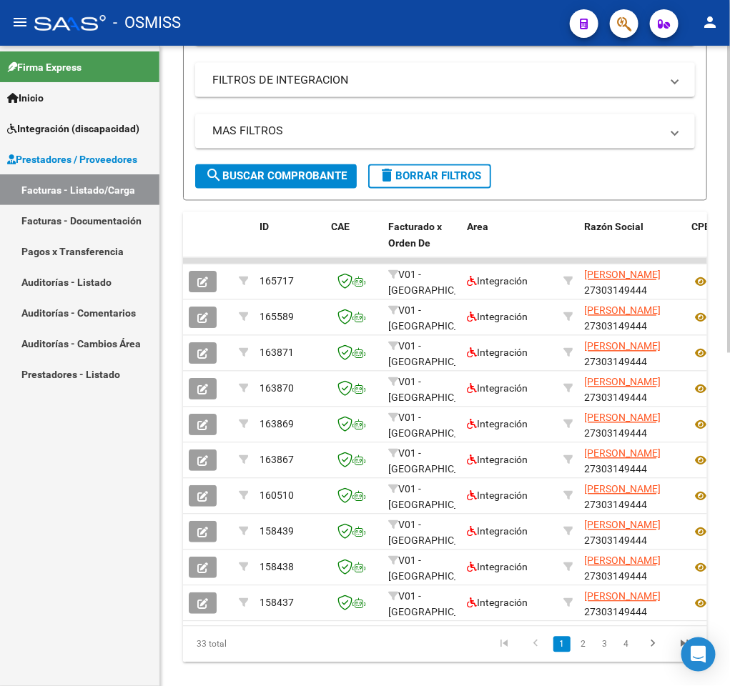
click at [500, 86] on mat-panel-title "FILTROS DE INTEGRACION" at bounding box center [436, 80] width 448 height 16
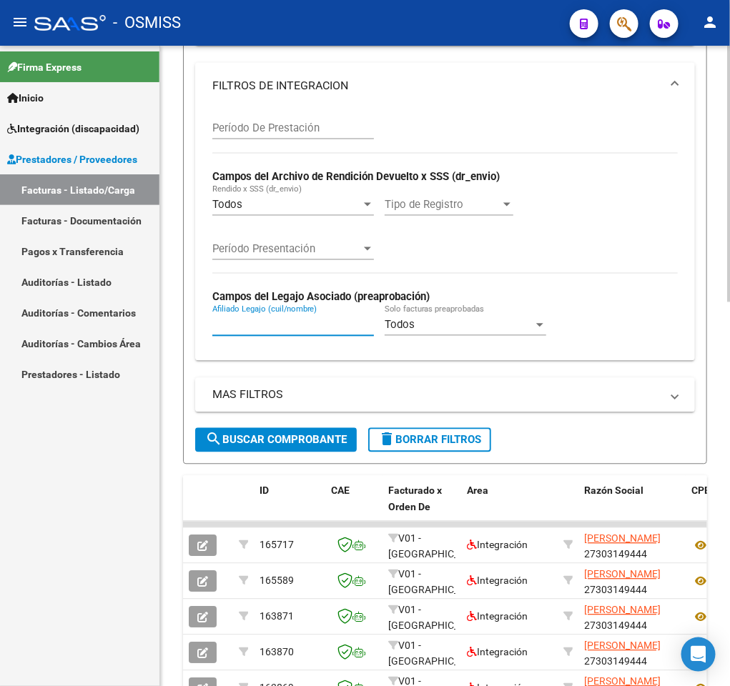
click at [294, 331] on input "Afiliado Legajo (cuil/nombre)" at bounding box center [293, 325] width 162 height 13
type input "57606573"
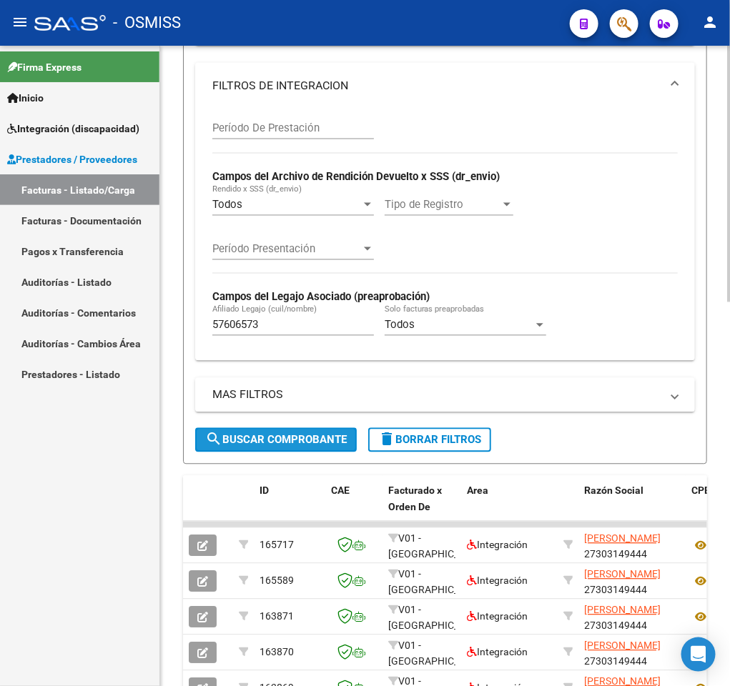
click at [287, 437] on span "search Buscar Comprobante" at bounding box center [276, 440] width 142 height 13
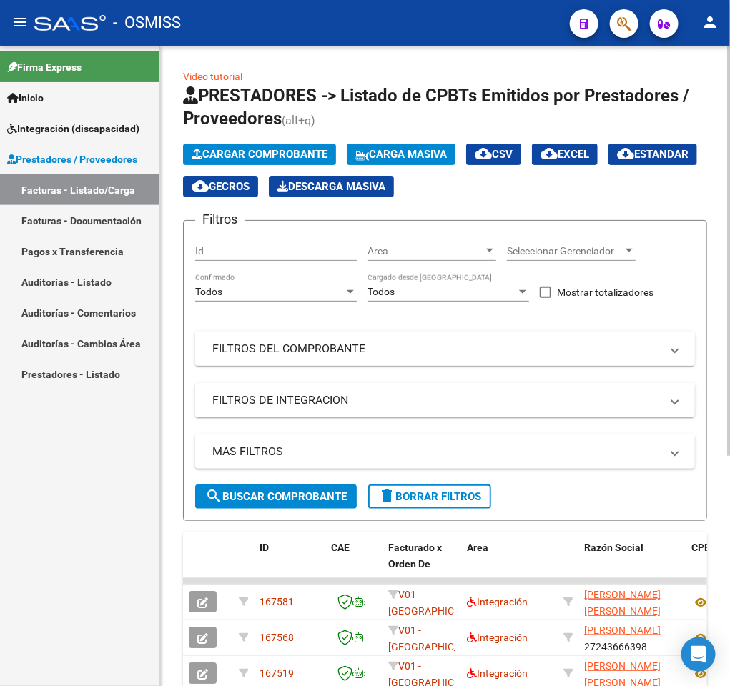
click at [613, 341] on mat-panel-title "FILTROS DEL COMPROBANTE" at bounding box center [436, 349] width 448 height 16
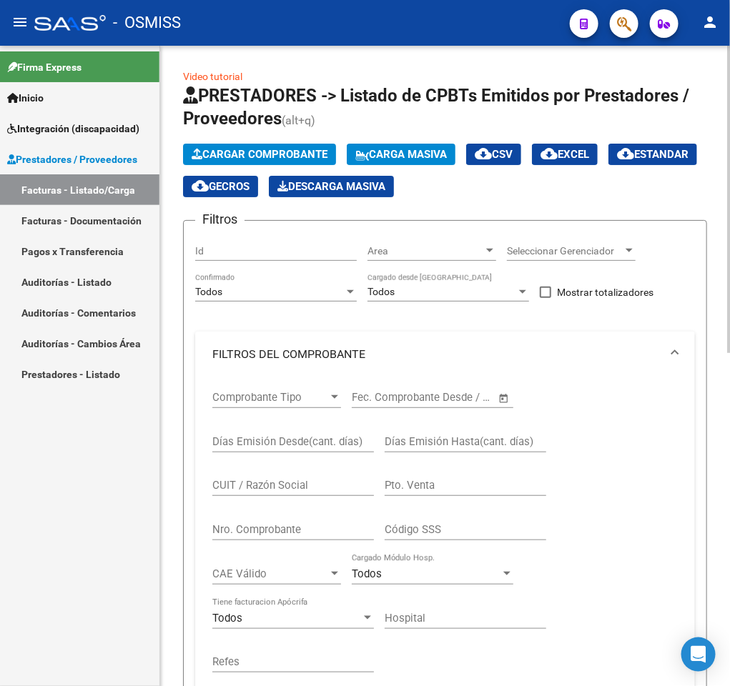
click at [290, 483] on input "CUIT / Razón Social" at bounding box center [293, 485] width 162 height 13
type input "27385865134"
click at [319, 536] on input "Nro. Comprobante" at bounding box center [293, 529] width 162 height 13
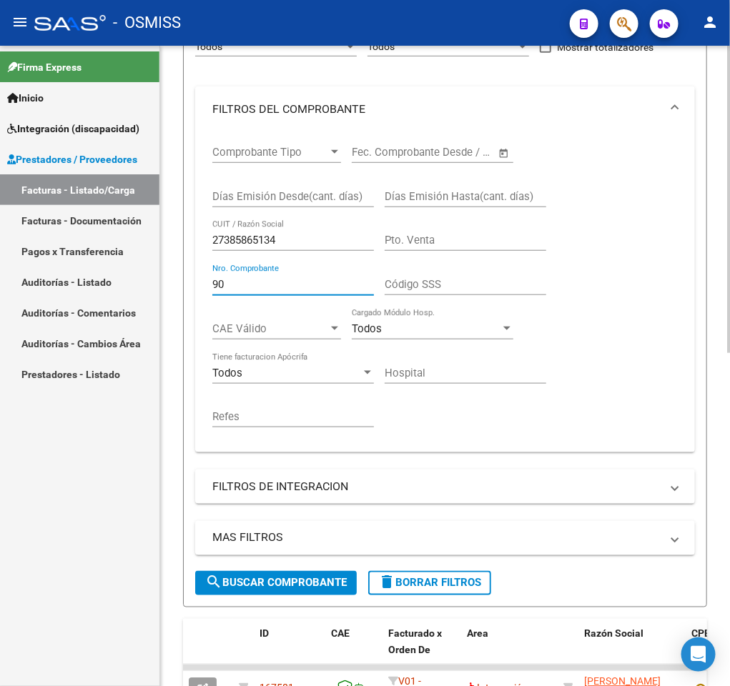
scroll to position [259, 0]
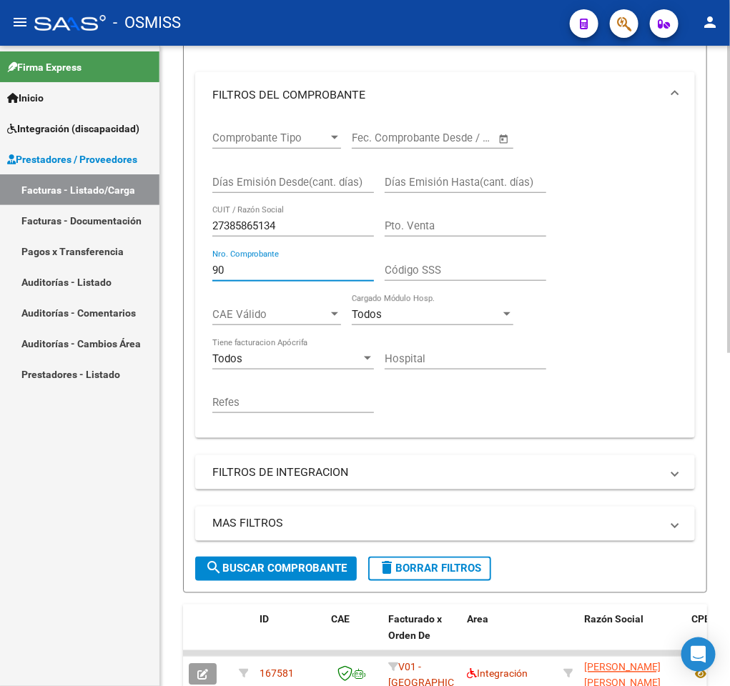
click at [728, 472] on div at bounding box center [729, 327] width 4 height 307
type input "90"
click at [255, 569] on span "search Buscar Comprobante" at bounding box center [276, 568] width 142 height 13
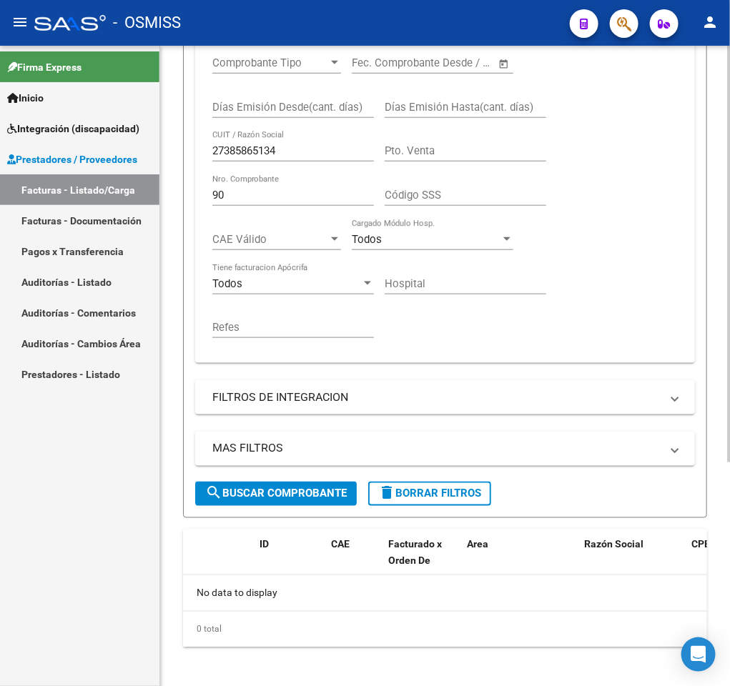
click at [723, 479] on div "Video tutorial PRESTADORES -> Listado de CPBTs Emitidos por Prestadores / Prove…" at bounding box center [446, 202] width 573 height 982
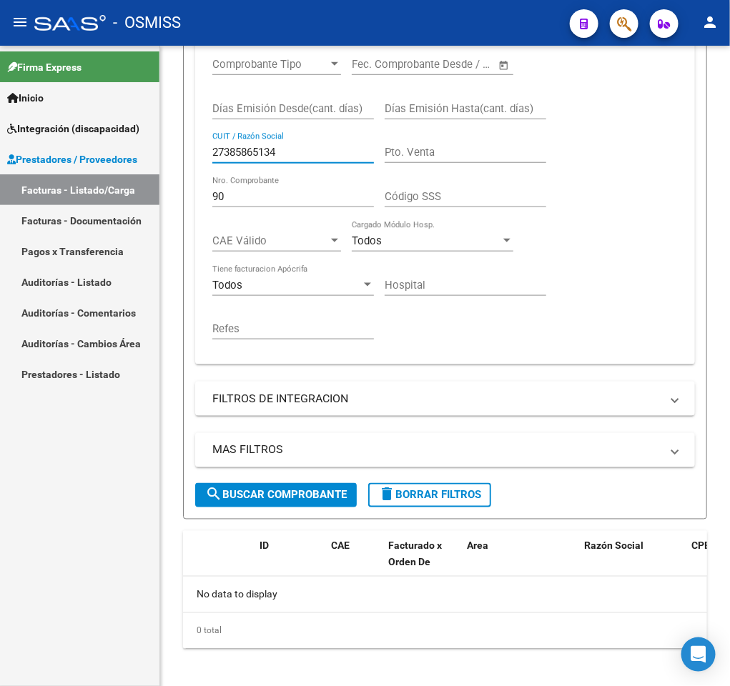
drag, startPoint x: 311, startPoint y: 151, endPoint x: 151, endPoint y: 161, distance: 160.4
click at [151, 161] on mat-sidenav-container "Firma Express Inicio Instructivos Contacto OS Integración (discapacidad) Legajo…" at bounding box center [365, 366] width 730 height 640
paste input "93892043"
type input "27393892043"
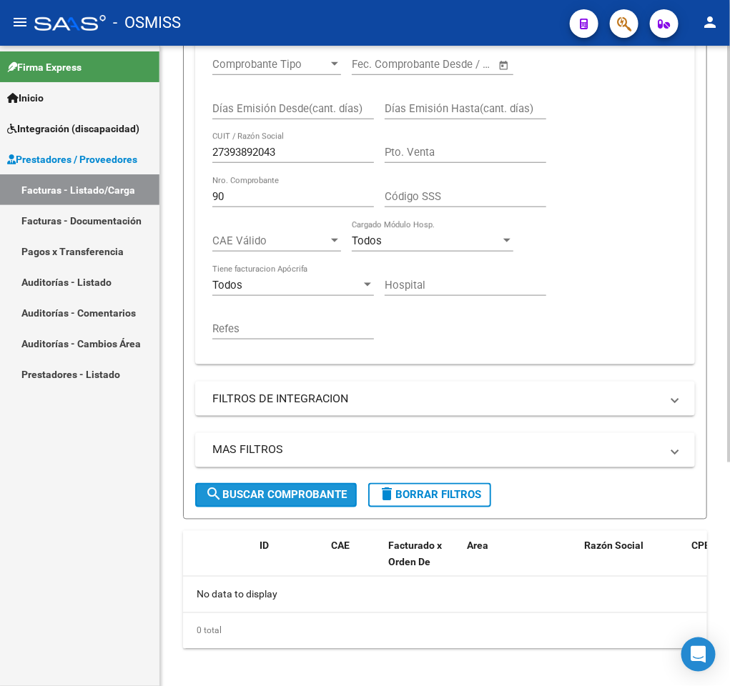
click at [339, 505] on button "search Buscar Comprobante" at bounding box center [276, 495] width 162 height 24
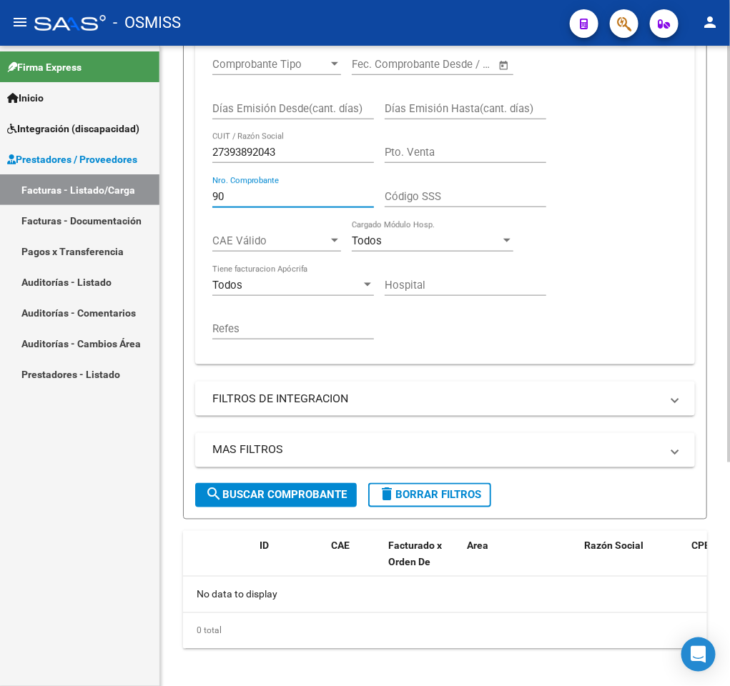
click at [273, 198] on input "90" at bounding box center [293, 196] width 162 height 13
type input "9"
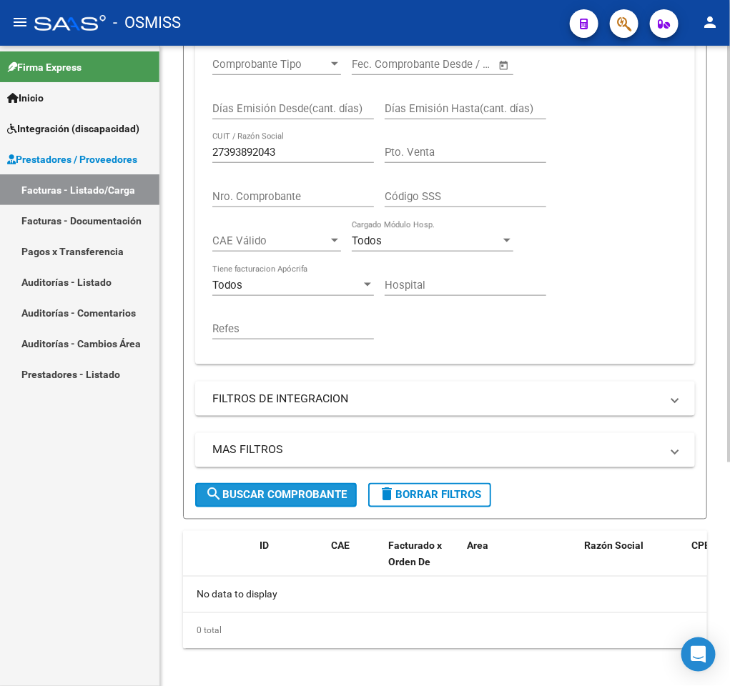
click at [287, 495] on span "search Buscar Comprobante" at bounding box center [276, 495] width 142 height 13
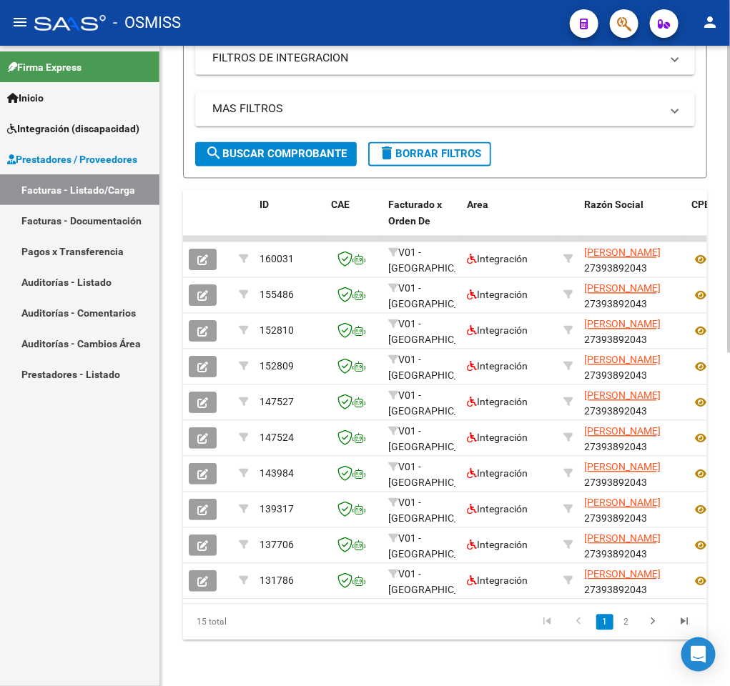
scroll to position [682, 0]
click at [723, 657] on div "Video tutorial PRESTADORES -> Listado de CPBTs Emitidos por Prestadores / Prove…" at bounding box center [446, 29] width 573 height 1314
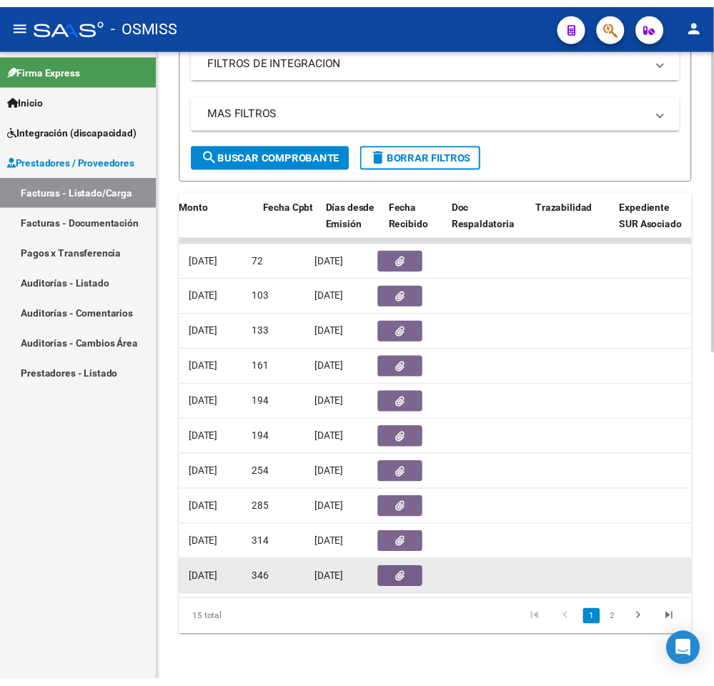
scroll to position [0, 658]
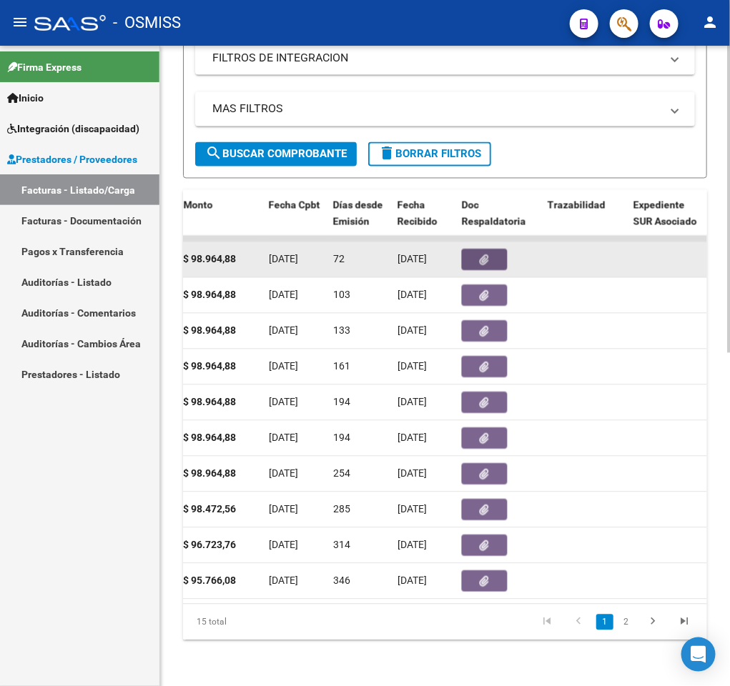
click at [477, 262] on button "button" at bounding box center [485, 259] width 46 height 21
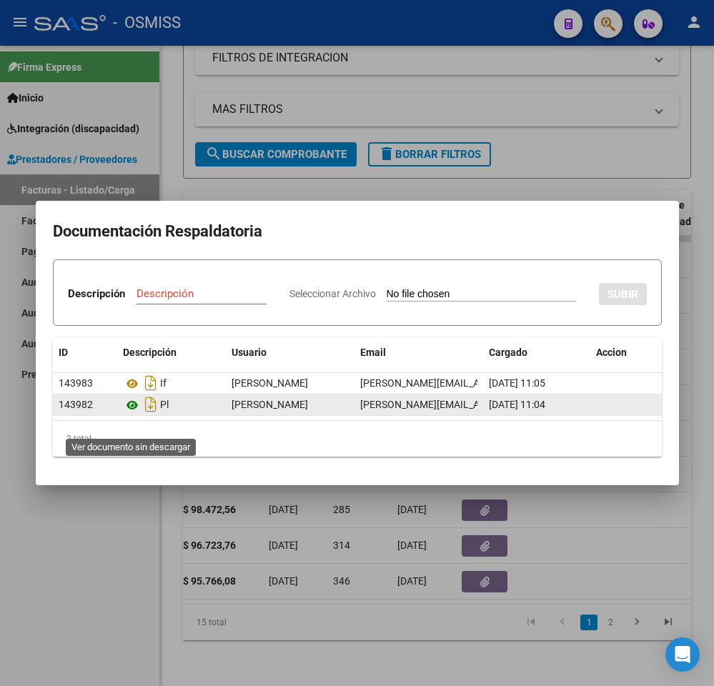
click at [127, 414] on icon at bounding box center [132, 405] width 19 height 17
